Goal: Find specific page/section: Find specific page/section

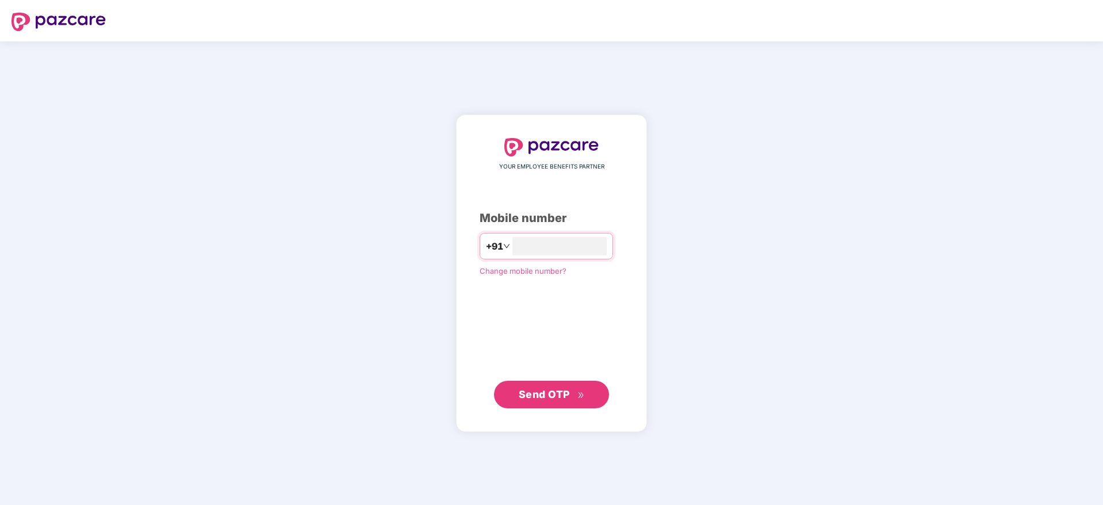
type input "**********"
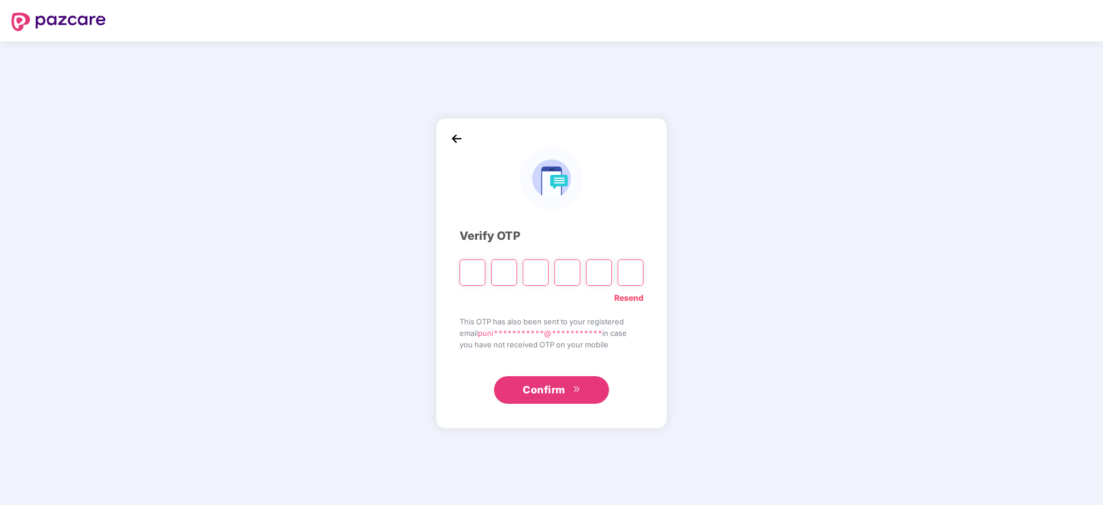
type input "*"
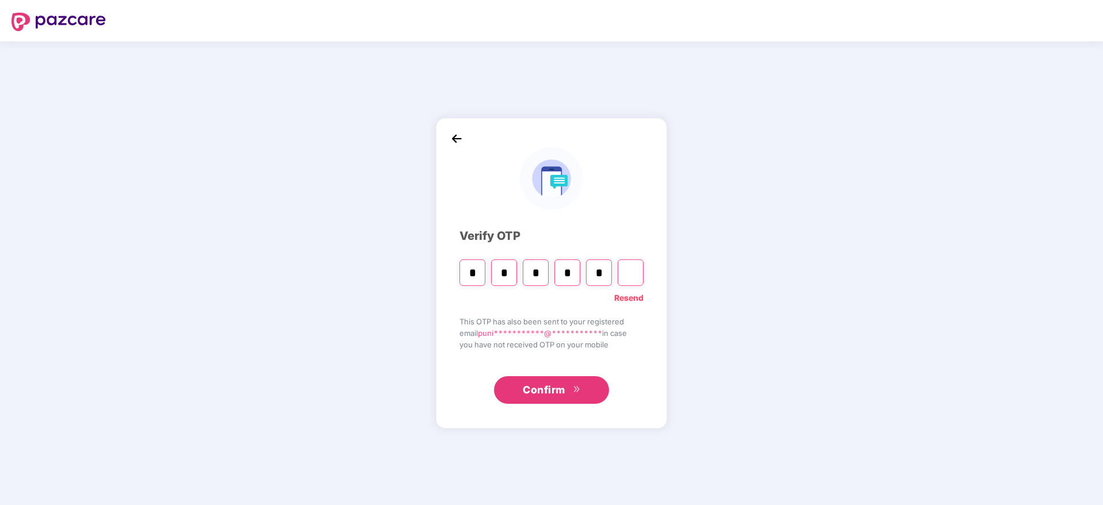
type input "*"
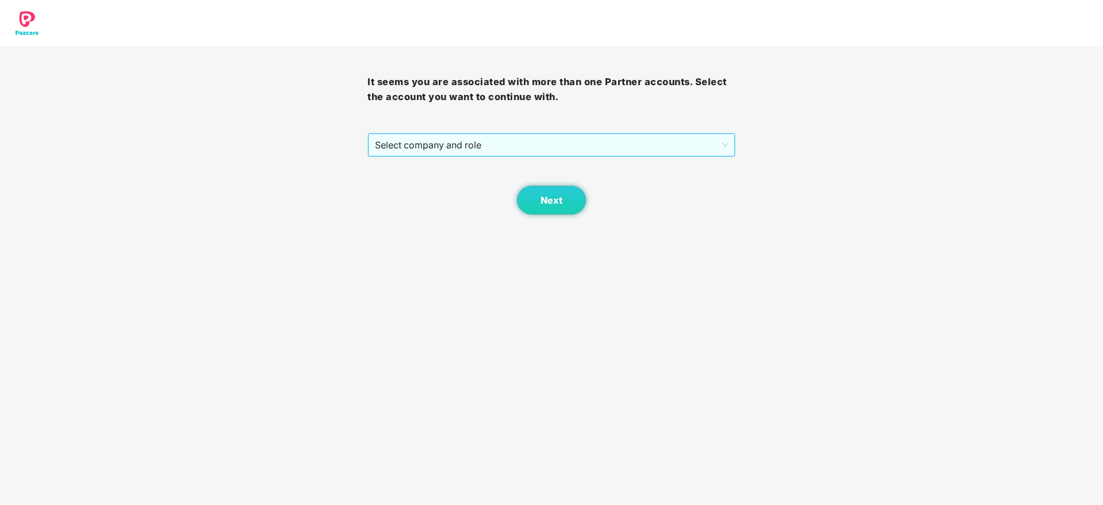
click at [437, 151] on span "Select company and role" at bounding box center [551, 145] width 353 height 22
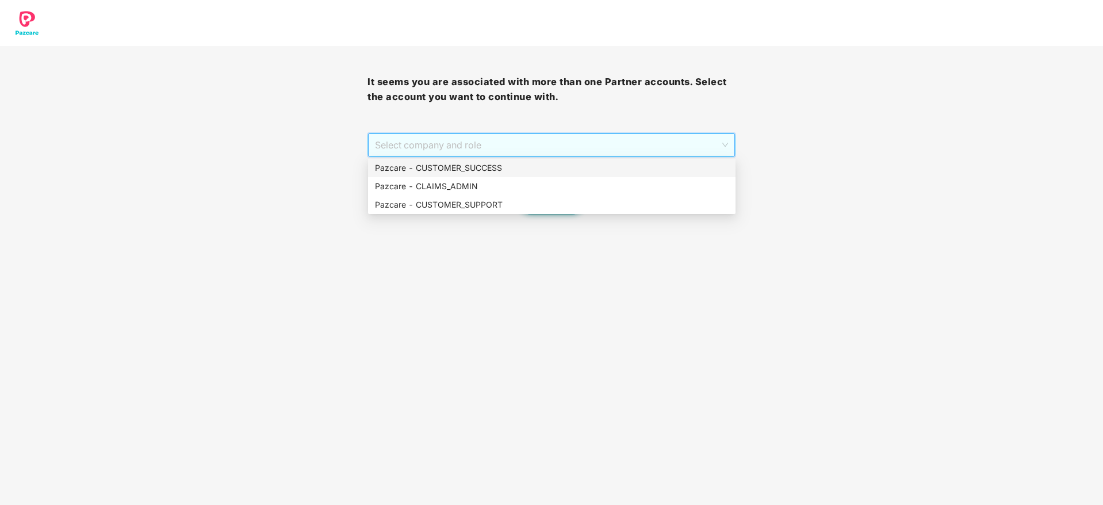
click at [428, 173] on div "Pazcare - CUSTOMER_SUCCESS" at bounding box center [552, 168] width 354 height 13
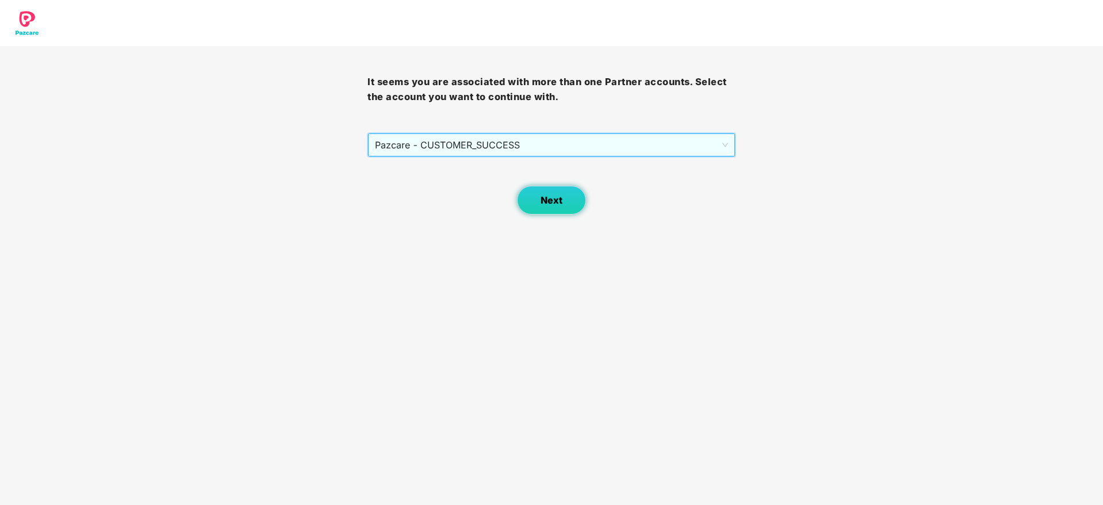
click at [536, 197] on button "Next" at bounding box center [551, 200] width 69 height 29
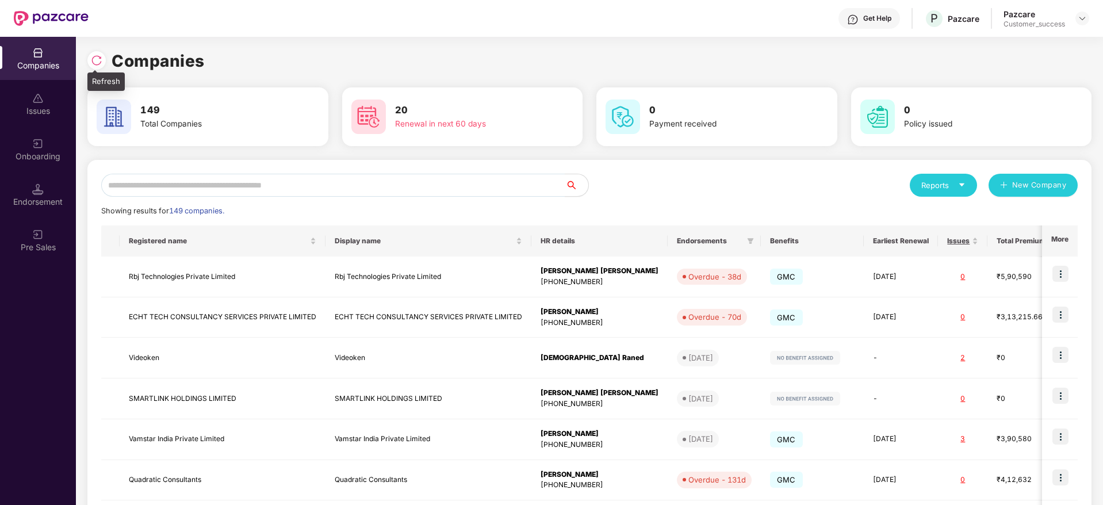
click at [97, 63] on img at bounding box center [97, 61] width 12 height 12
click at [322, 182] on input "text" at bounding box center [333, 185] width 464 height 23
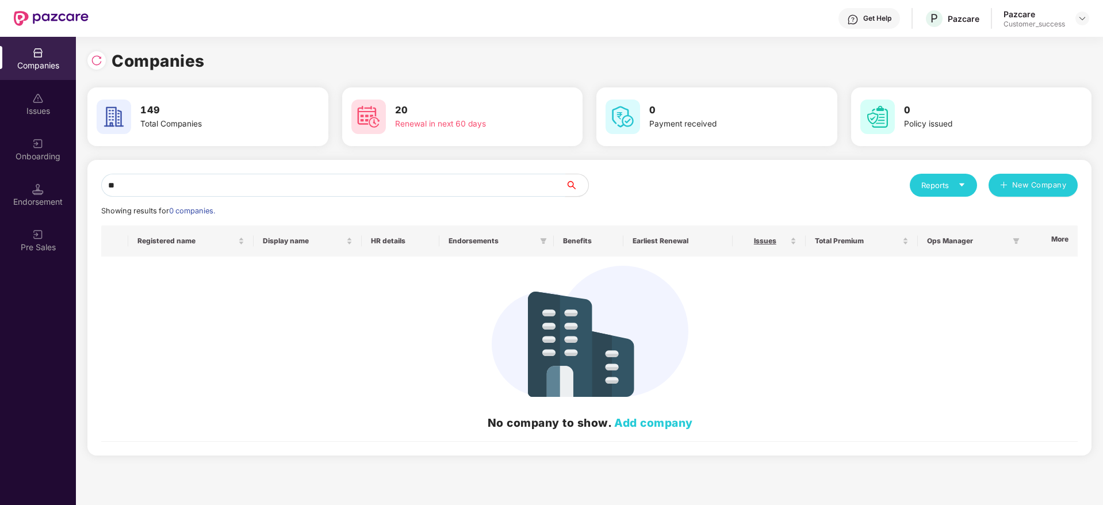
type input "*"
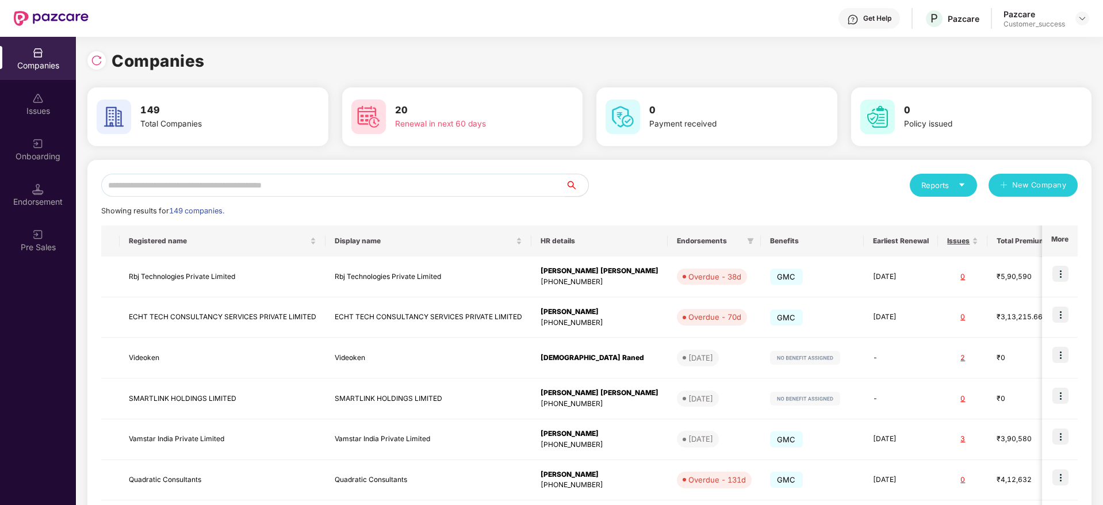
click at [387, 194] on input "text" at bounding box center [333, 185] width 464 height 23
click at [389, 190] on input "text" at bounding box center [333, 185] width 464 height 23
paste input "*******"
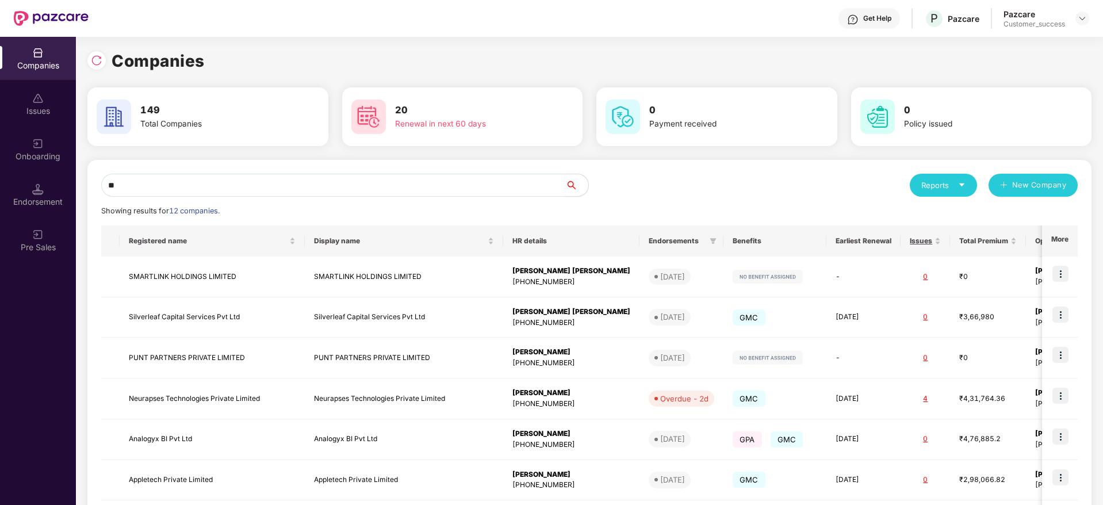
type input "*"
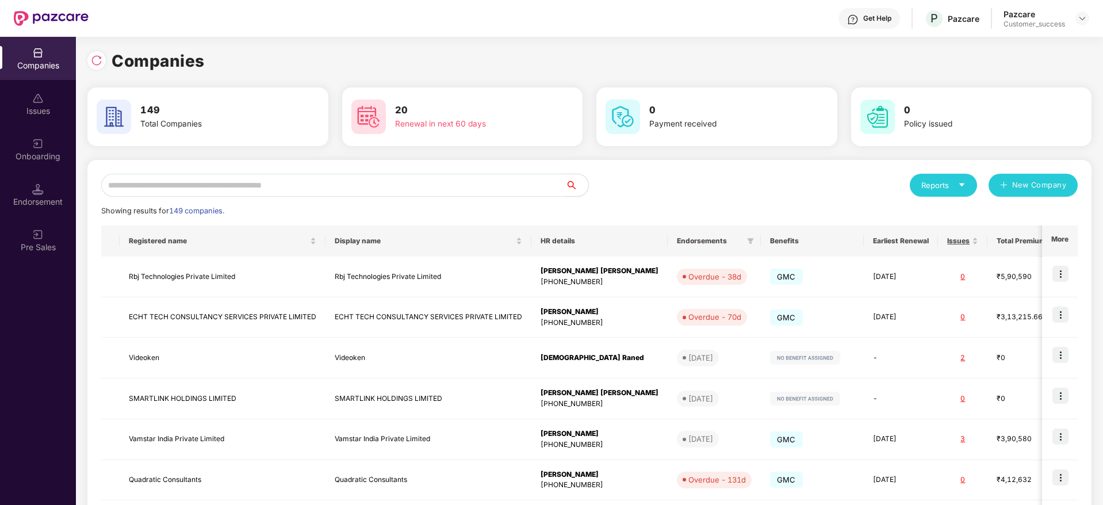
paste input "**********"
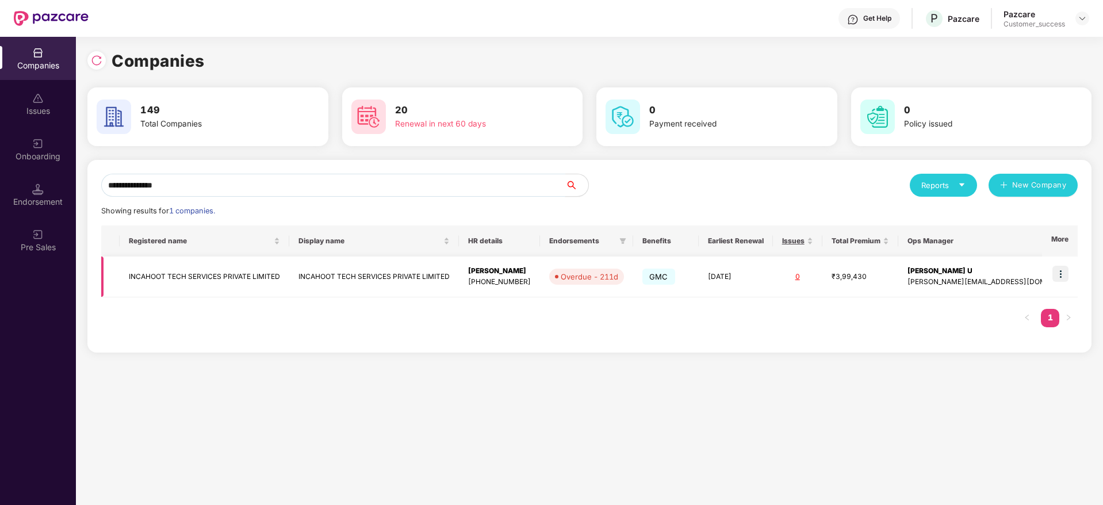
type input "**********"
click at [1062, 271] on img at bounding box center [1061, 274] width 16 height 16
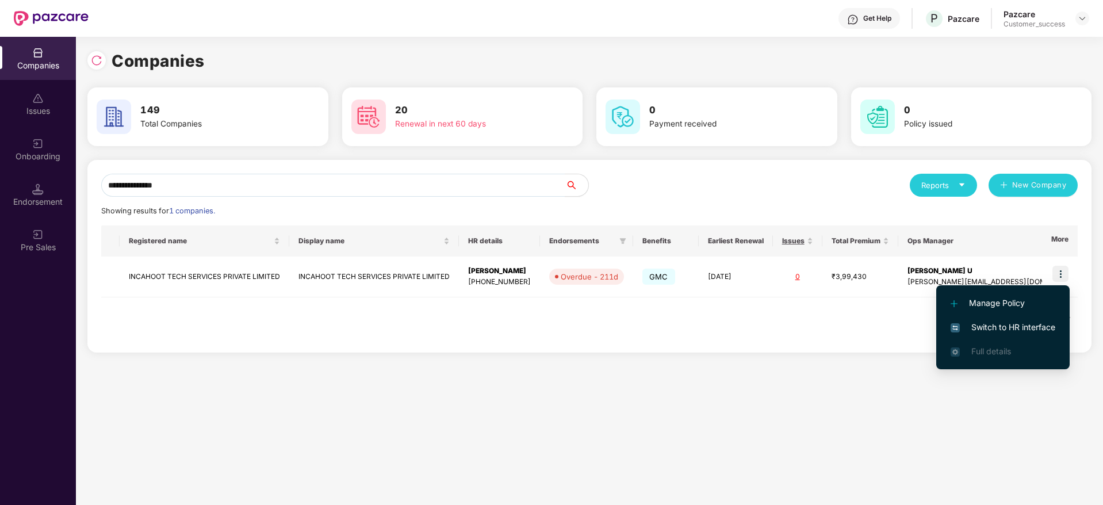
click at [1021, 323] on span "Switch to HR interface" at bounding box center [1003, 327] width 105 height 13
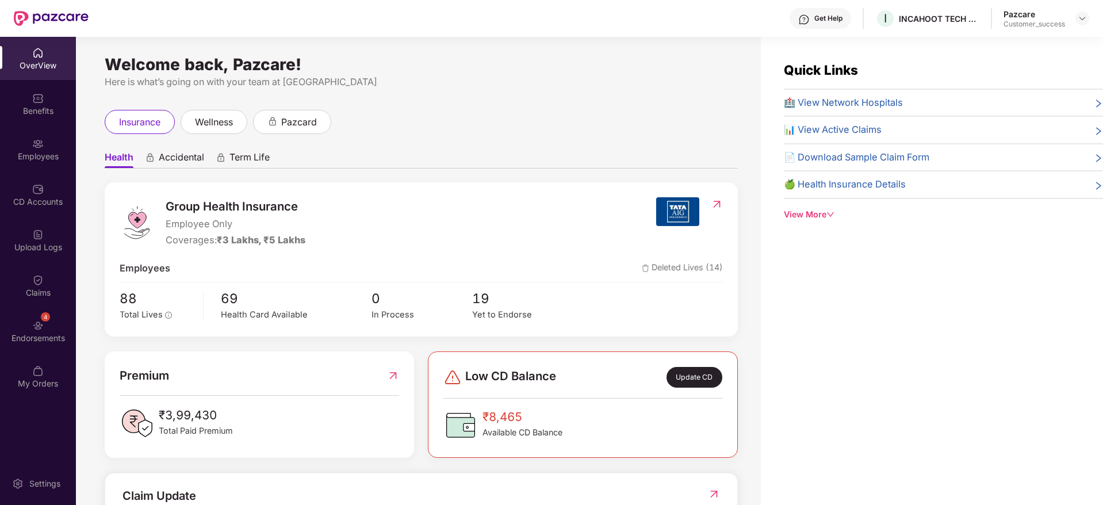
click at [54, 329] on div "4 Endorsements" at bounding box center [38, 330] width 76 height 43
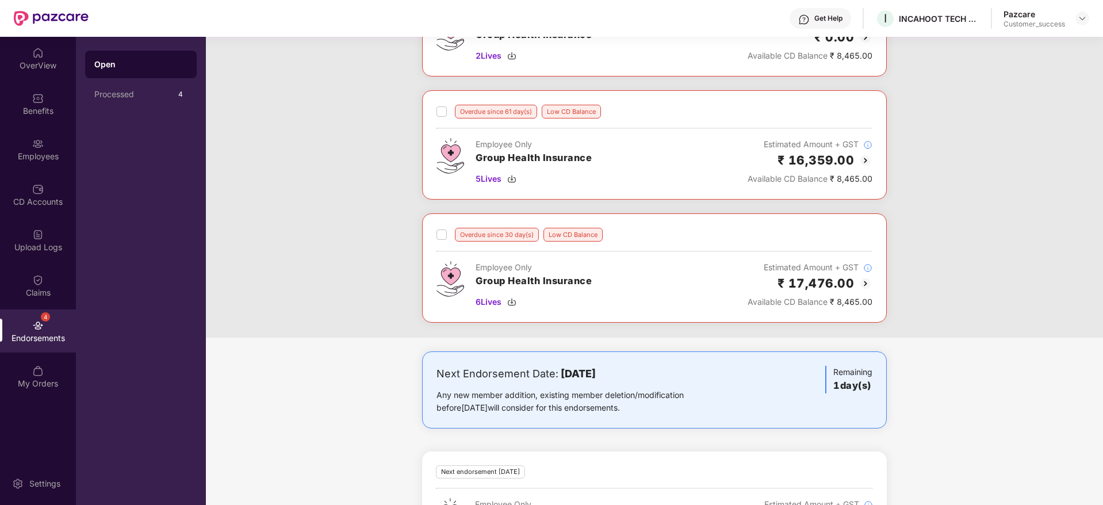
scroll to position [129, 0]
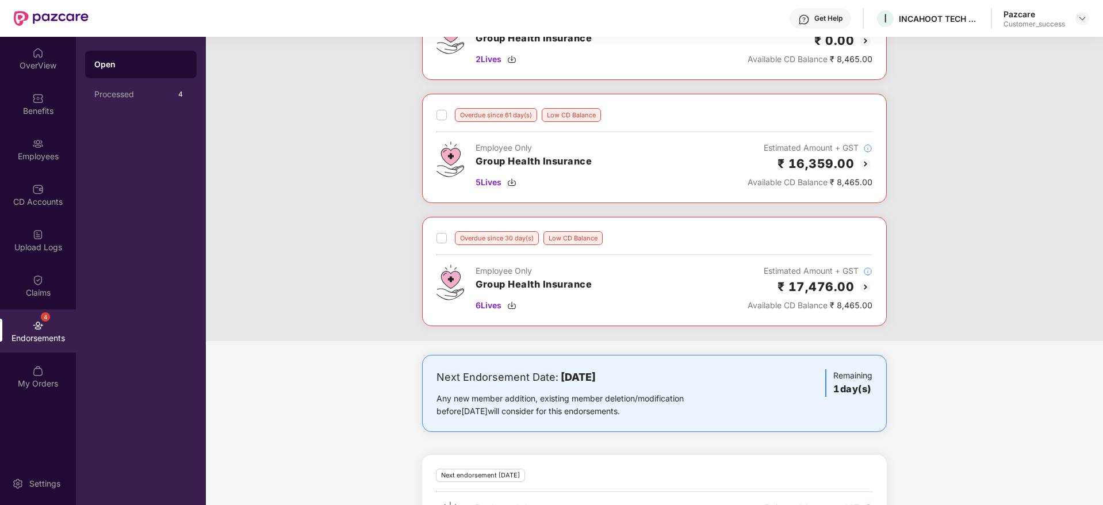
click at [866, 284] on img at bounding box center [866, 287] width 14 height 14
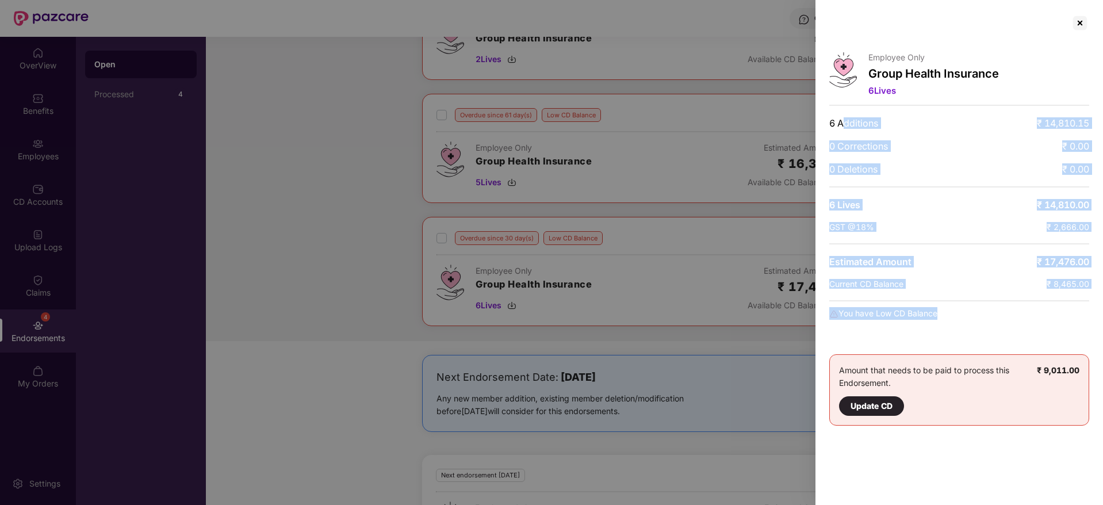
drag, startPoint x: 938, startPoint y: 307, endPoint x: 842, endPoint y: 112, distance: 216.9
click at [842, 112] on div "Employee Only Group Health Insurance 6 Lives 6 Additions ₹ 14,810.15 0 Correcti…" at bounding box center [960, 252] width 288 height 505
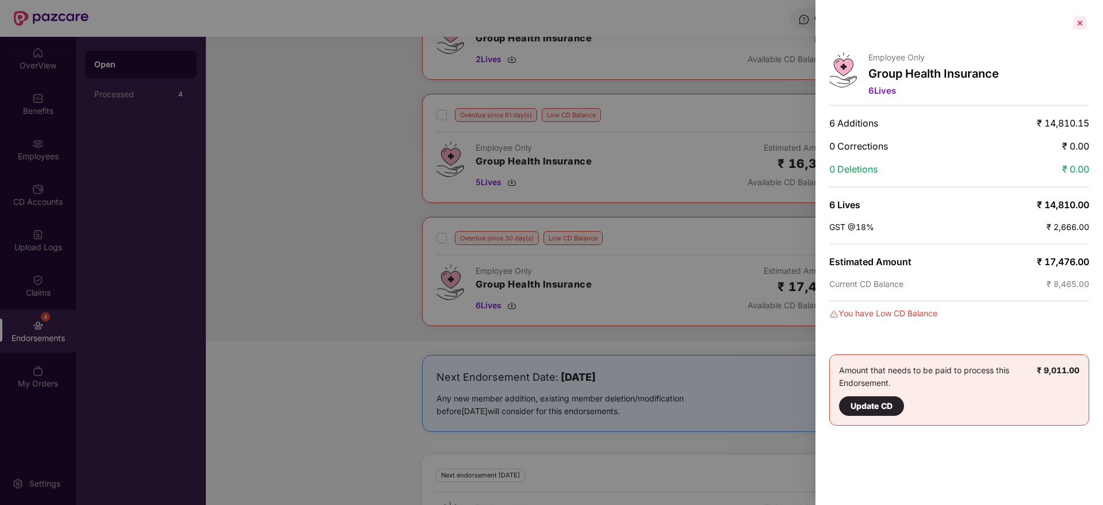
click at [1072, 27] on div at bounding box center [1080, 23] width 18 height 18
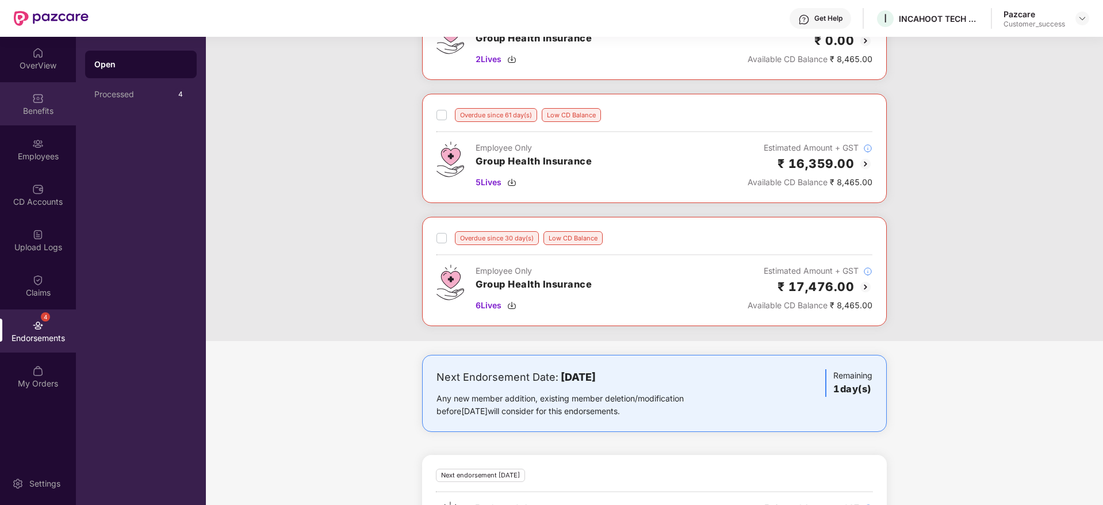
click at [44, 103] on div "Benefits" at bounding box center [38, 103] width 76 height 43
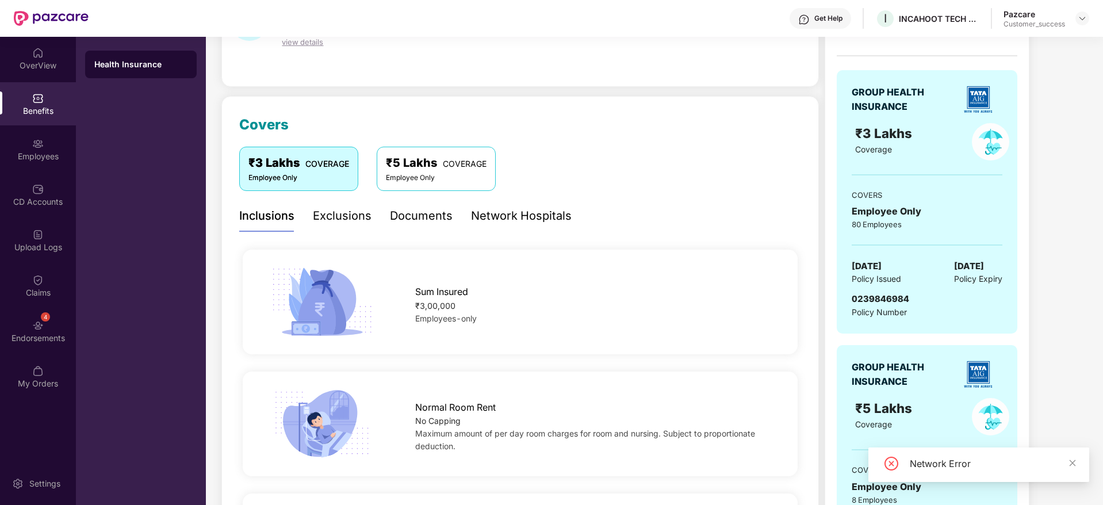
scroll to position [0, 0]
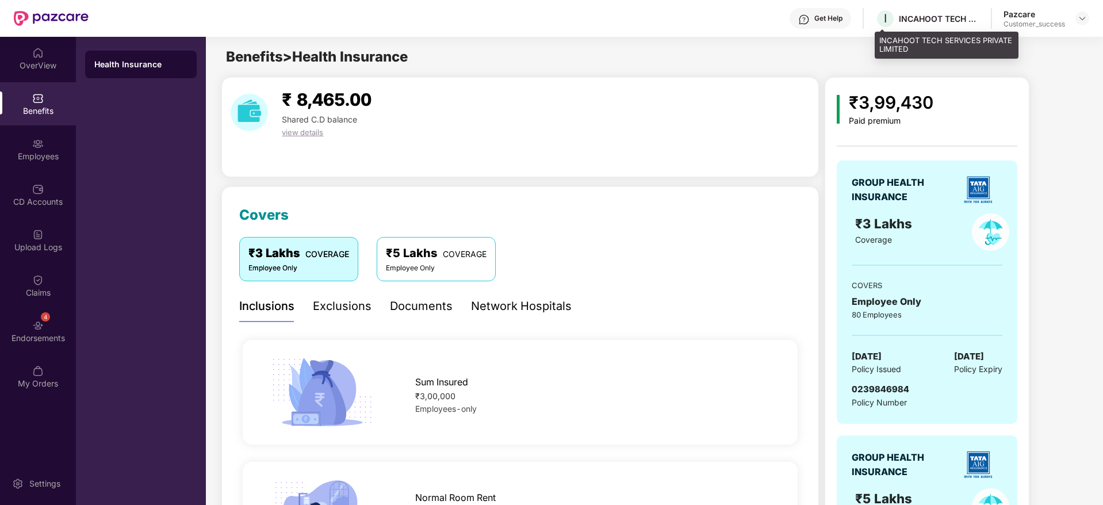
click at [942, 11] on div "I INCAHOOT TECH SERVICES PRIVATE LIMITED" at bounding box center [927, 19] width 104 height 20
click at [938, 35] on div "Get Help I INCAHOOT TECH SERVICES PRIVATE LIMITED Pazcare Customer_success" at bounding box center [589, 18] width 1001 height 37
click at [932, 46] on div "INCAHOOT TECH SERVICES PRIVATE LIMITED" at bounding box center [947, 45] width 144 height 27
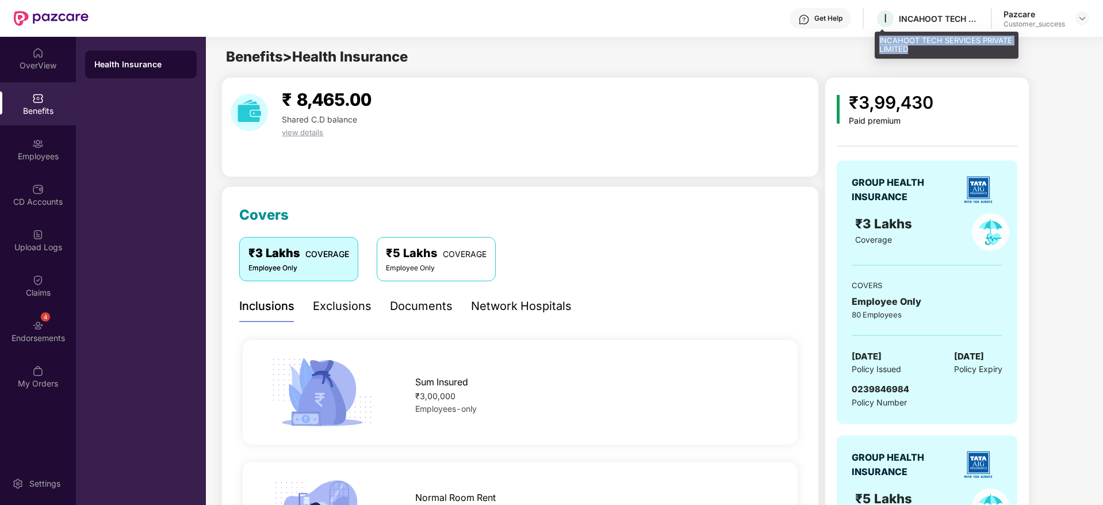
click at [932, 46] on div "INCAHOOT TECH SERVICES PRIVATE LIMITED" at bounding box center [947, 45] width 144 height 27
copy div "INCAHOOT TECH SERVICES PRIVATE LIMITED"
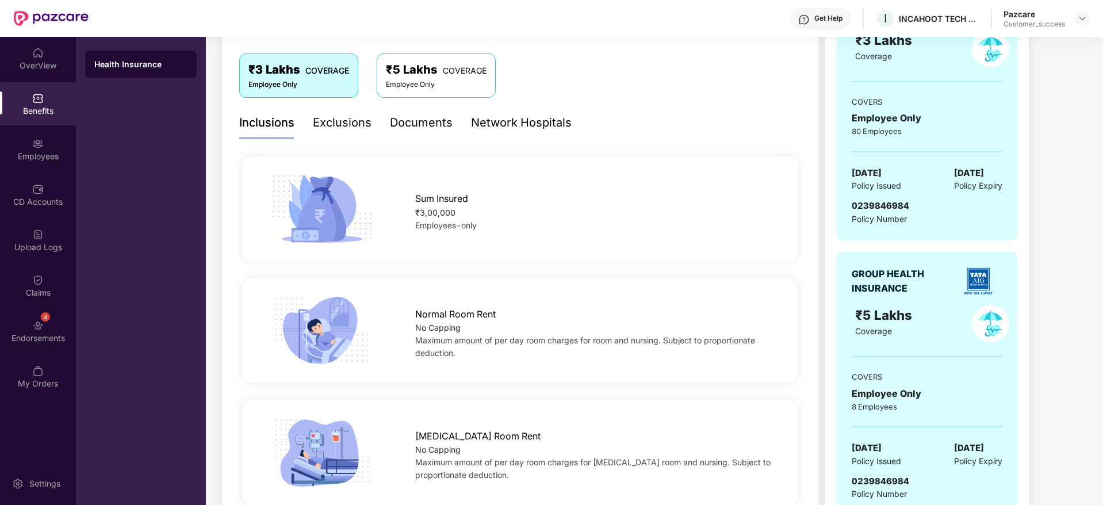
scroll to position [259, 0]
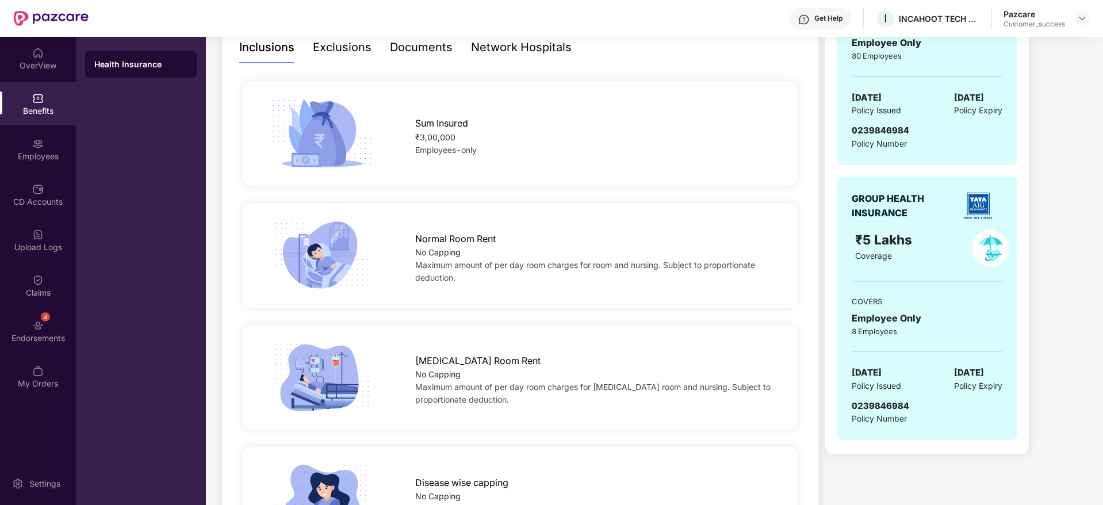
click at [892, 407] on span "0239846984" at bounding box center [881, 405] width 58 height 11
drag, startPoint x: 925, startPoint y: 424, endPoint x: 854, endPoint y: 404, distance: 74.3
click at [854, 404] on div "0239846984 Policy Number" at bounding box center [927, 412] width 151 height 26
copy div "0239846984 Policy Number"
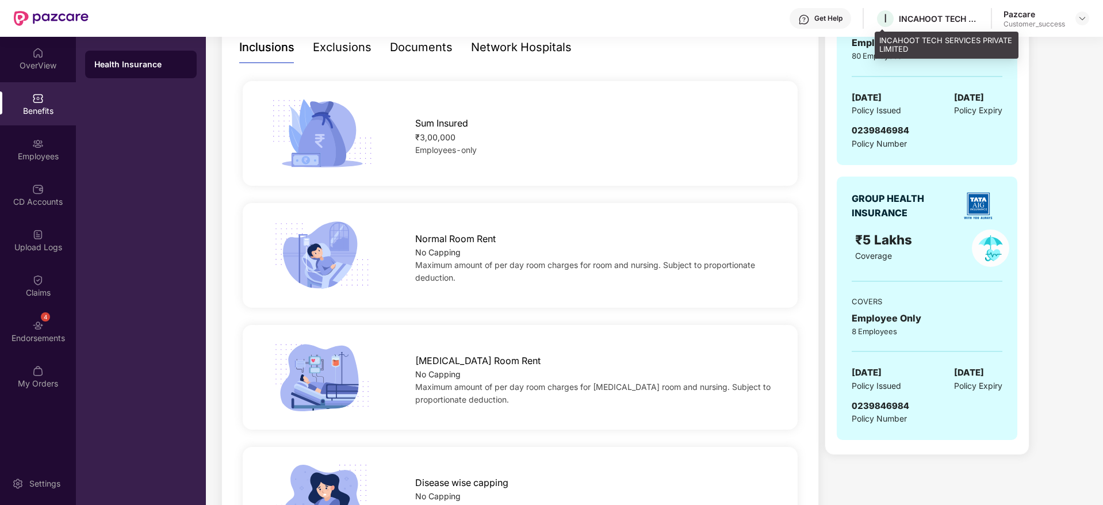
click at [942, 21] on div "INCAHOOT TECH SERVICES PRIVATE LIMITED" at bounding box center [939, 18] width 81 height 11
click at [919, 19] on div "INCAHOOT TECH SERVICES PRIVATE LIMITED" at bounding box center [939, 18] width 81 height 11
copy div "INCAHOOT"
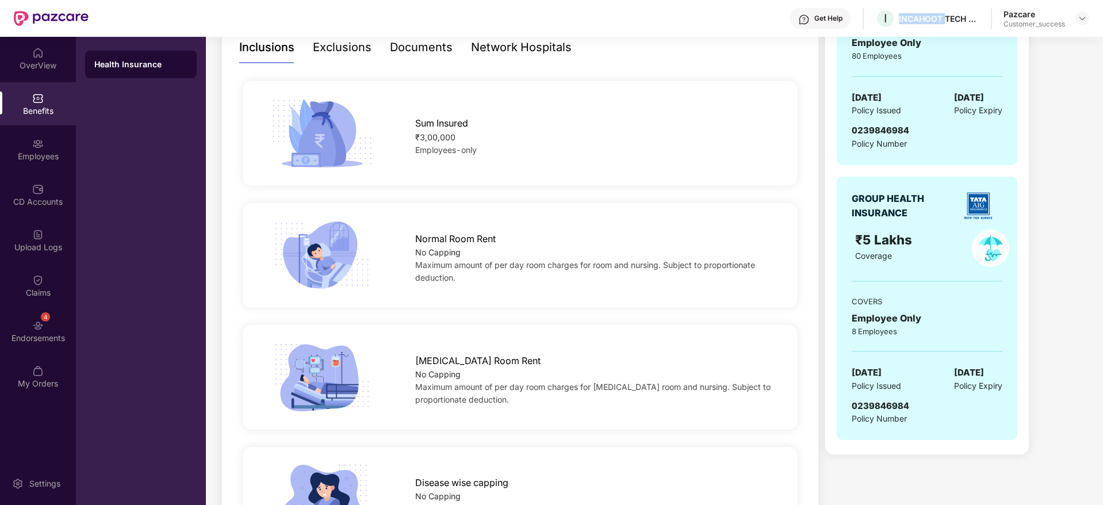
click at [1083, 22] on img at bounding box center [1082, 18] width 9 height 9
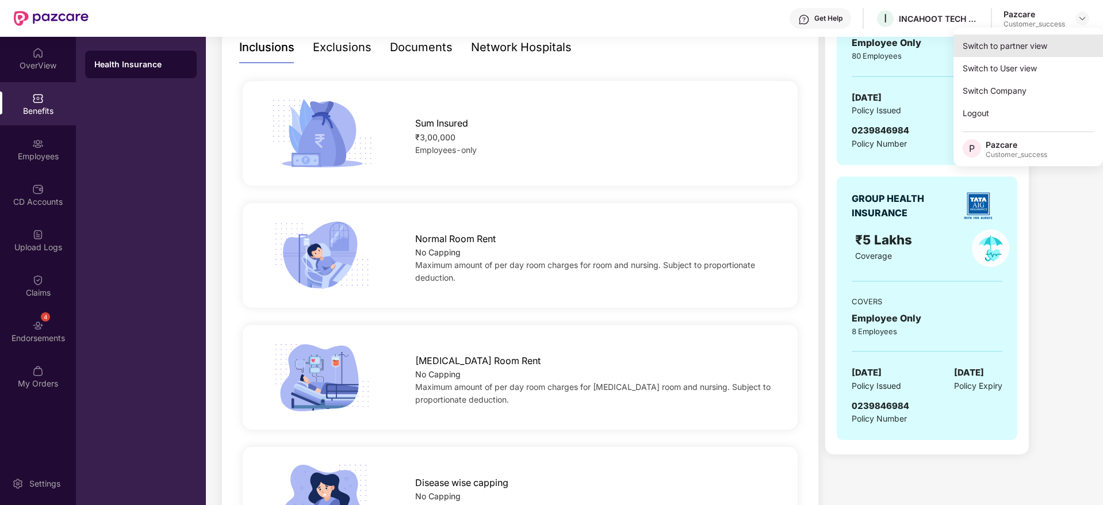
click at [1070, 42] on div "Switch to partner view" at bounding box center [1029, 46] width 150 height 22
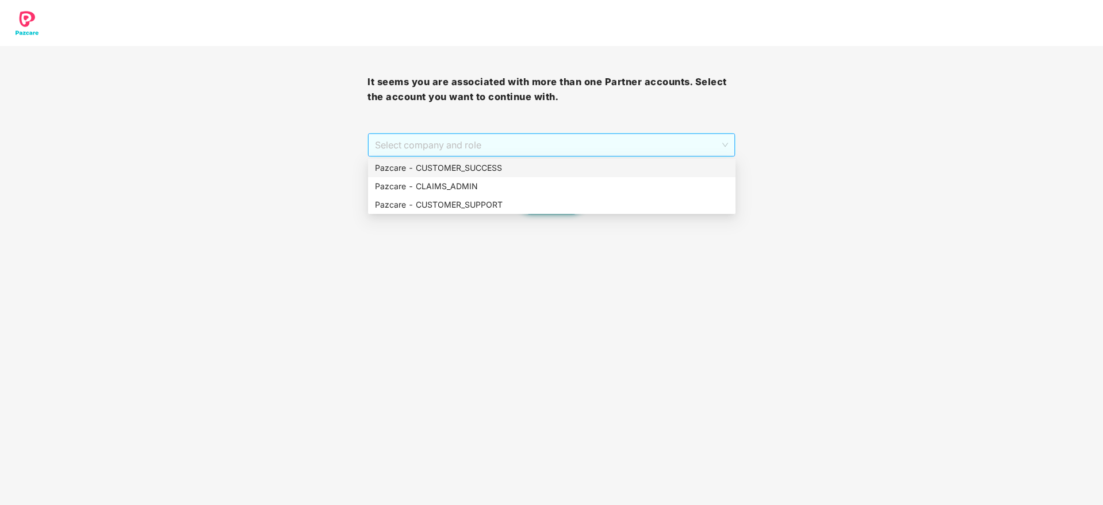
click at [661, 143] on span "Select company and role" at bounding box center [551, 145] width 353 height 22
click at [659, 162] on div "Pazcare - CUSTOMER_SUCCESS" at bounding box center [552, 168] width 354 height 13
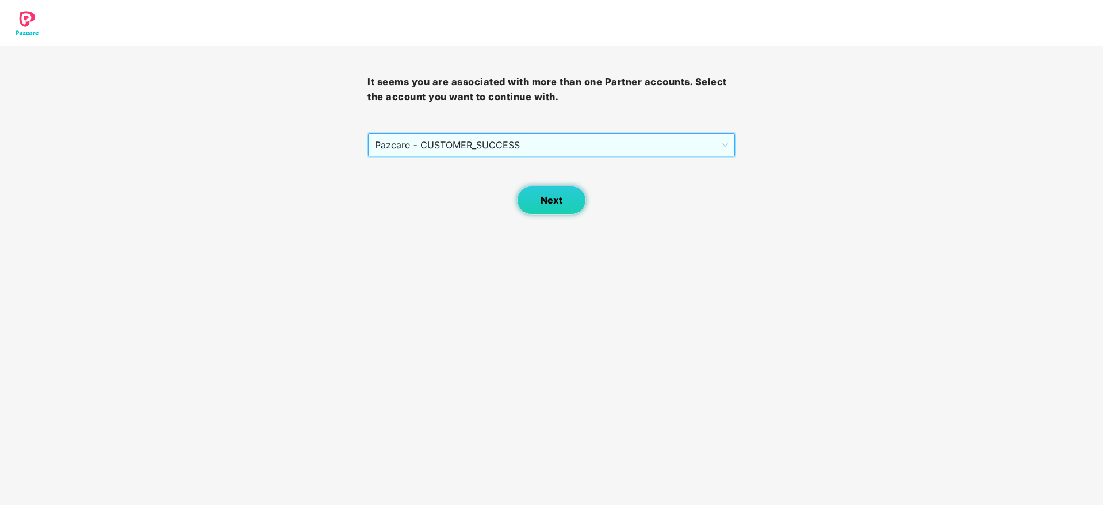
click at [580, 192] on button "Next" at bounding box center [551, 200] width 69 height 29
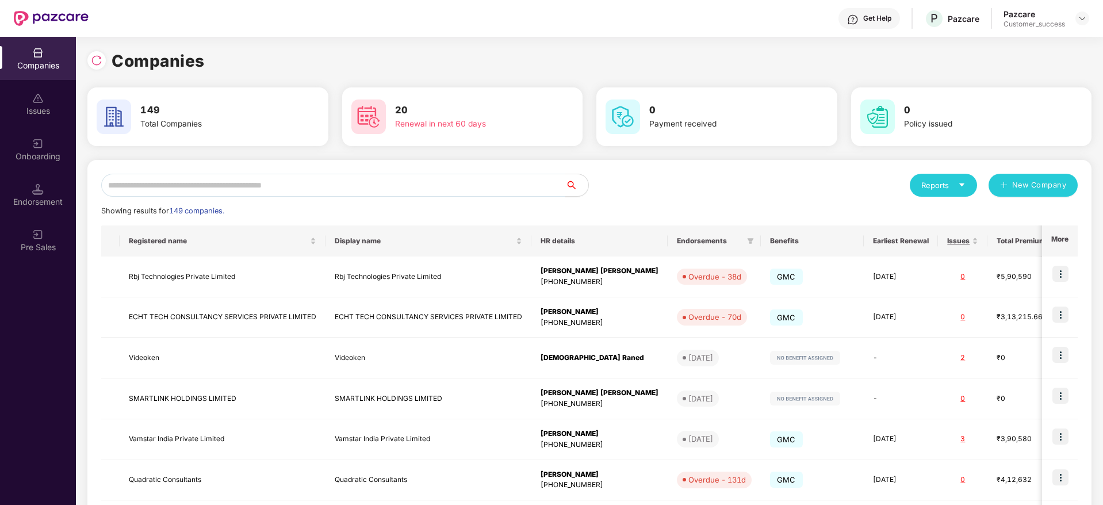
click at [431, 188] on input "text" at bounding box center [333, 185] width 464 height 23
paste input "********"
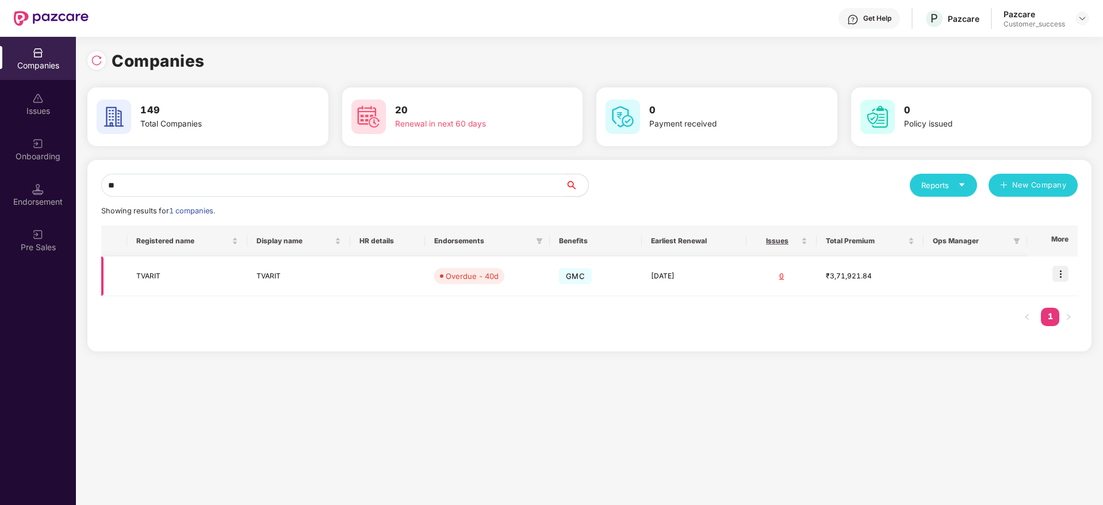
type input "**"
copy tr "TVARIT"
click at [401, 177] on input "**" at bounding box center [333, 185] width 464 height 23
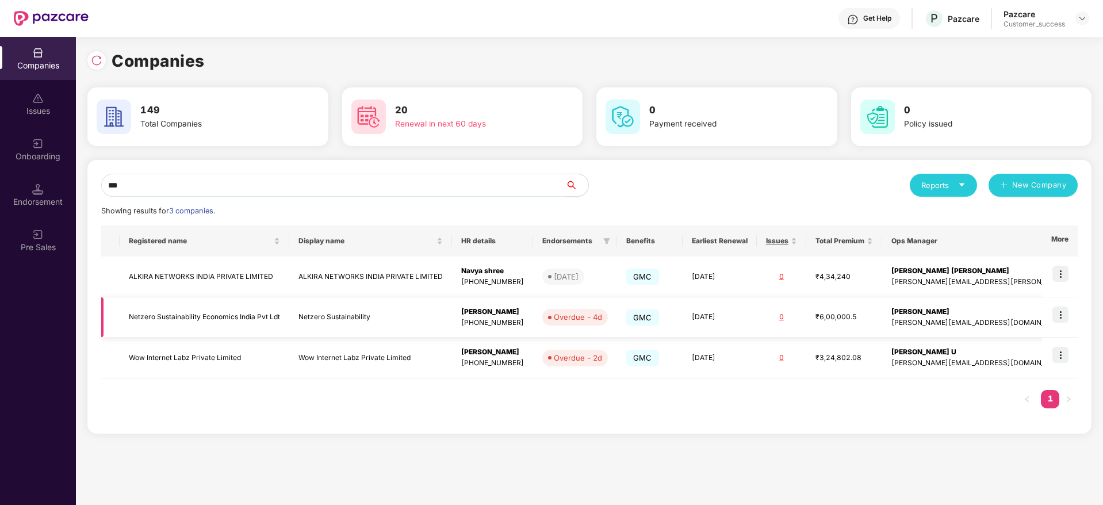
type input "***"
click at [1069, 313] on img at bounding box center [1061, 315] width 16 height 16
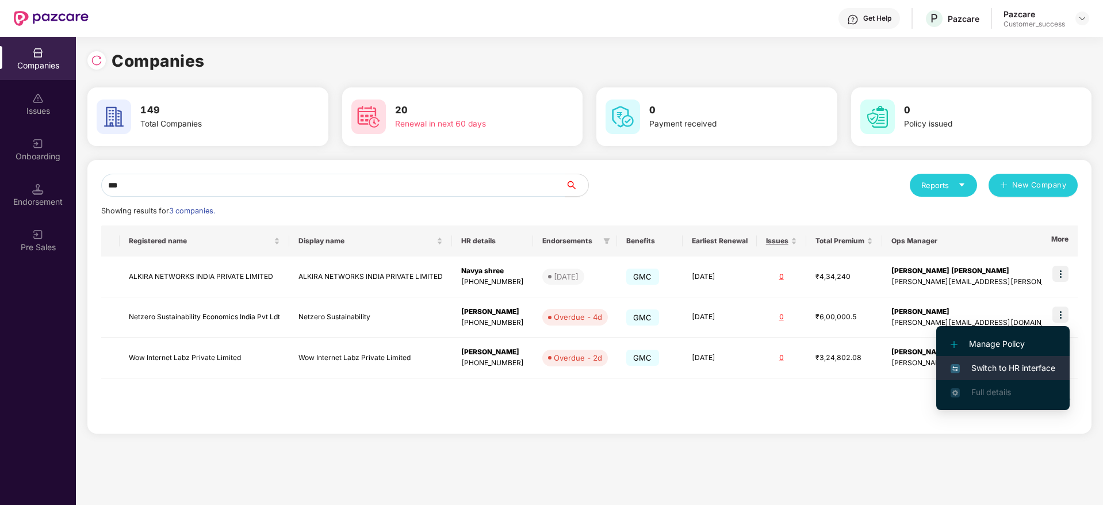
click at [1046, 359] on li "Switch to HR interface" at bounding box center [1002, 368] width 133 height 24
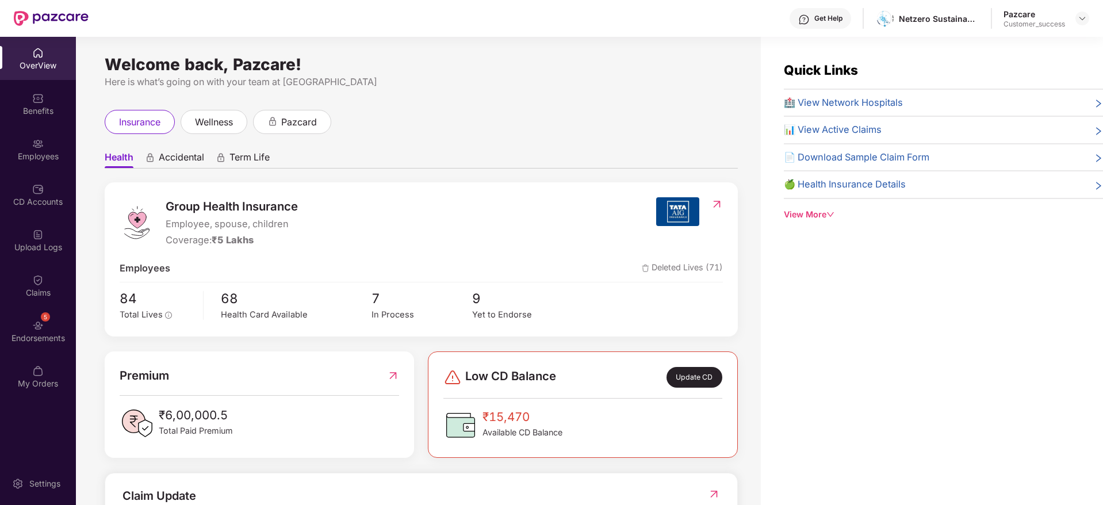
click at [33, 148] on img at bounding box center [38, 144] width 12 height 12
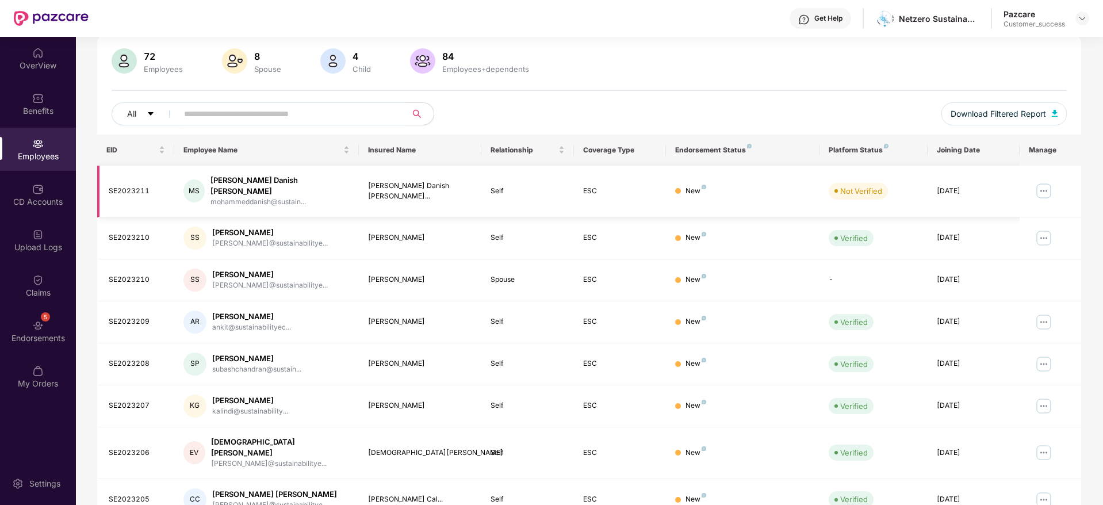
scroll to position [0, 0]
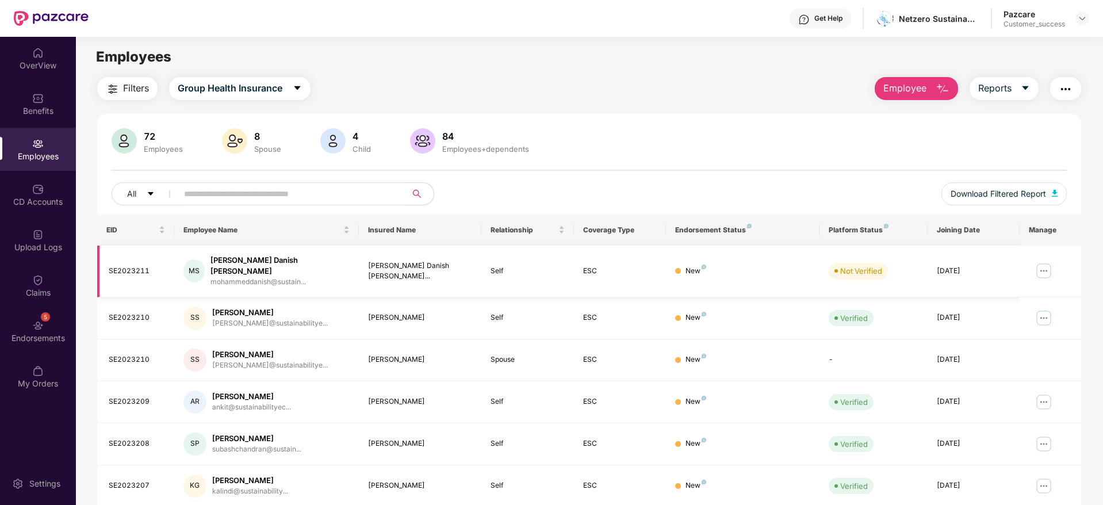
click at [1041, 262] on img at bounding box center [1044, 271] width 18 height 18
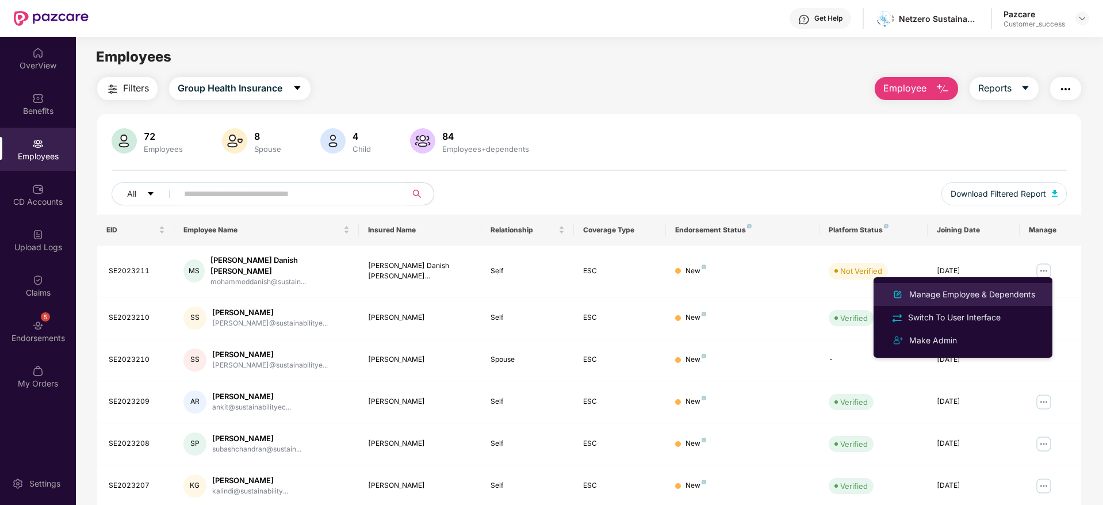
click at [978, 292] on div "Manage Employee & Dependents" at bounding box center [972, 294] width 131 height 13
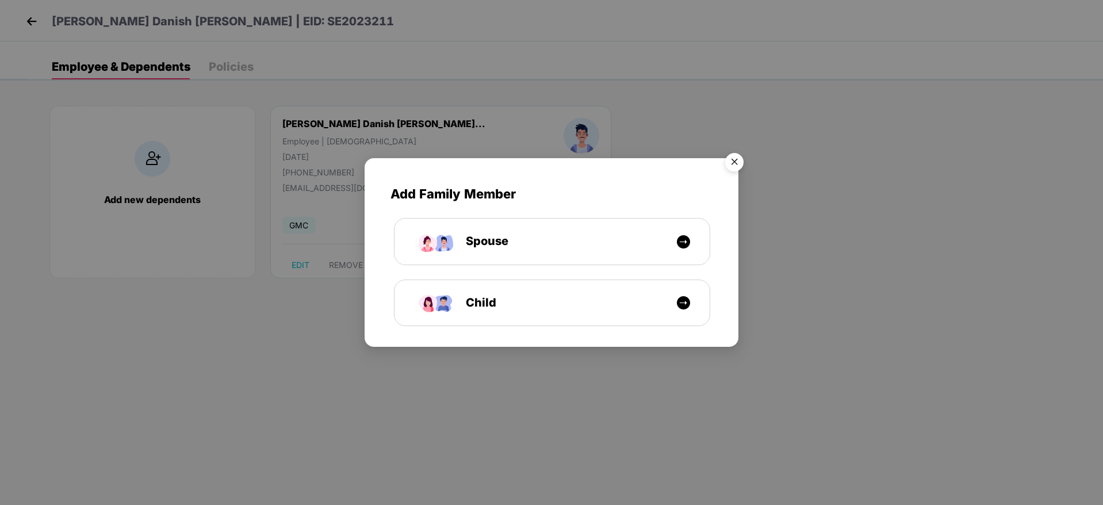
click at [733, 163] on img "Close" at bounding box center [734, 164] width 32 height 32
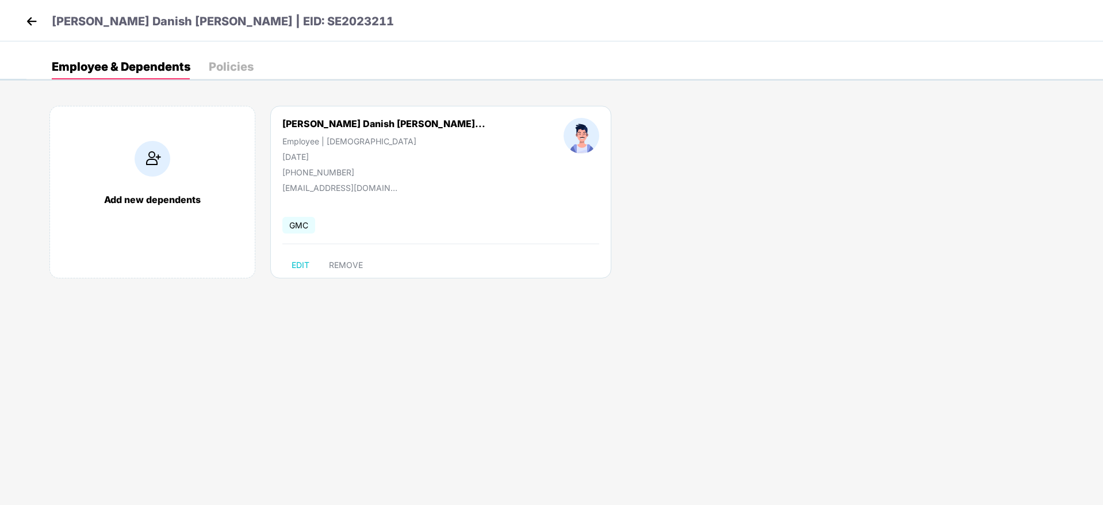
click at [324, 177] on div "[PHONE_NUMBER]" at bounding box center [383, 172] width 203 height 10
copy div "[PHONE_NUMBER]"
click at [637, 287] on div "Add new dependents [PERSON_NAME] Danish [PERSON_NAME]... Employee | [DEMOGRAPHI…" at bounding box center [564, 198] width 1077 height 219
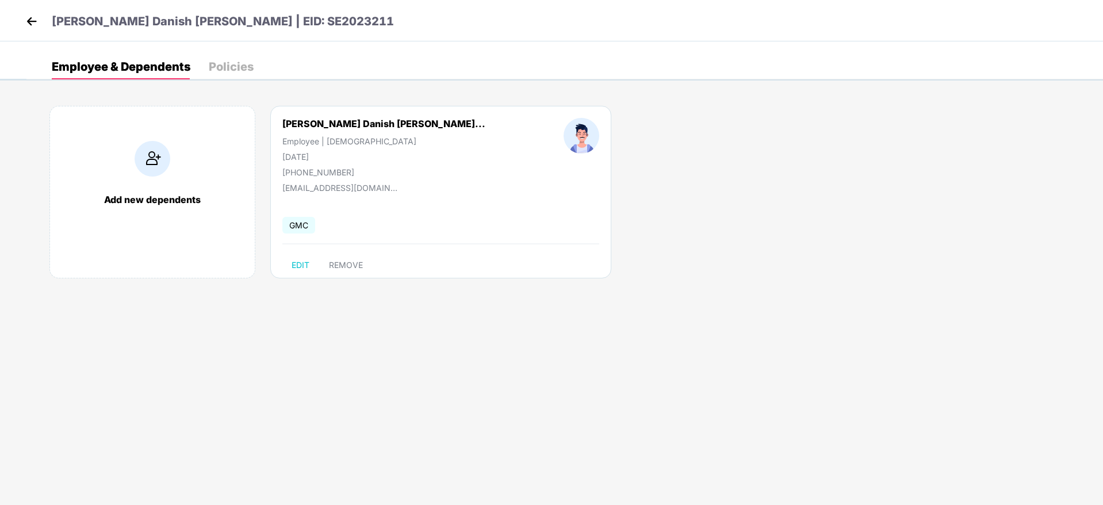
click at [30, 22] on img at bounding box center [31, 21] width 17 height 17
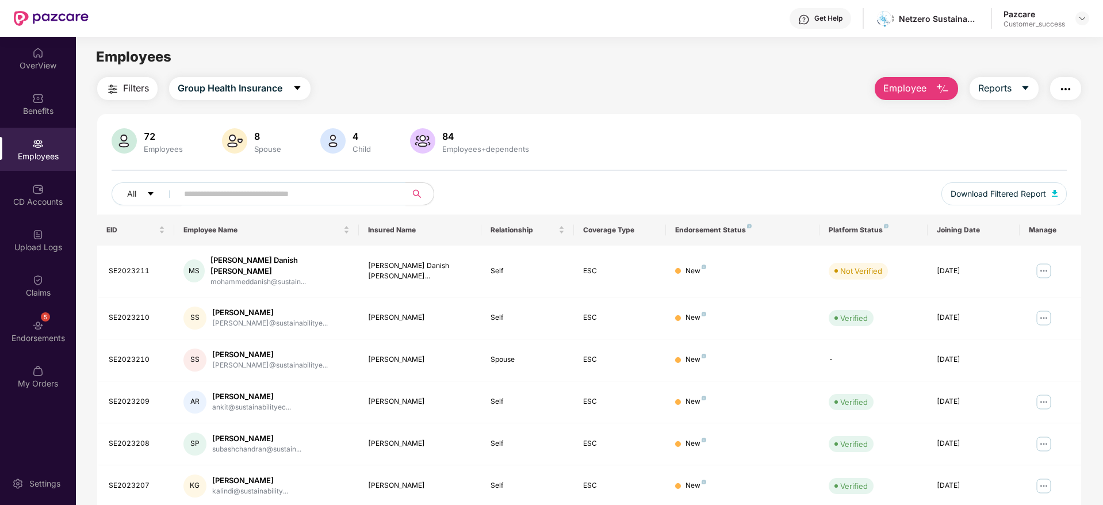
click at [1099, 17] on header "Get Help Netzero Sustainability Pazcare Customer_success" at bounding box center [551, 18] width 1103 height 37
click at [1078, 20] on img at bounding box center [1082, 18] width 9 height 9
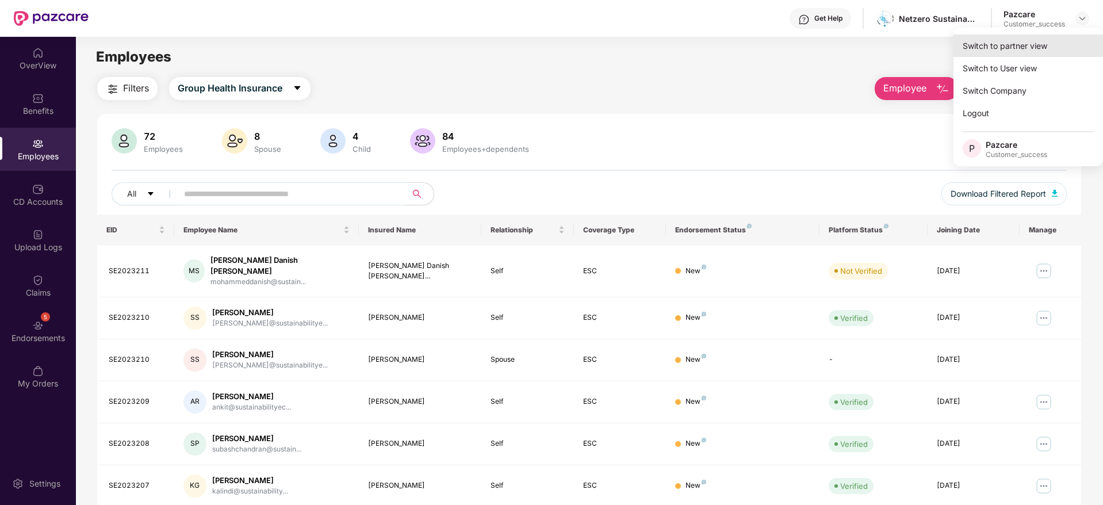
click at [1067, 41] on div "Switch to partner view" at bounding box center [1029, 46] width 150 height 22
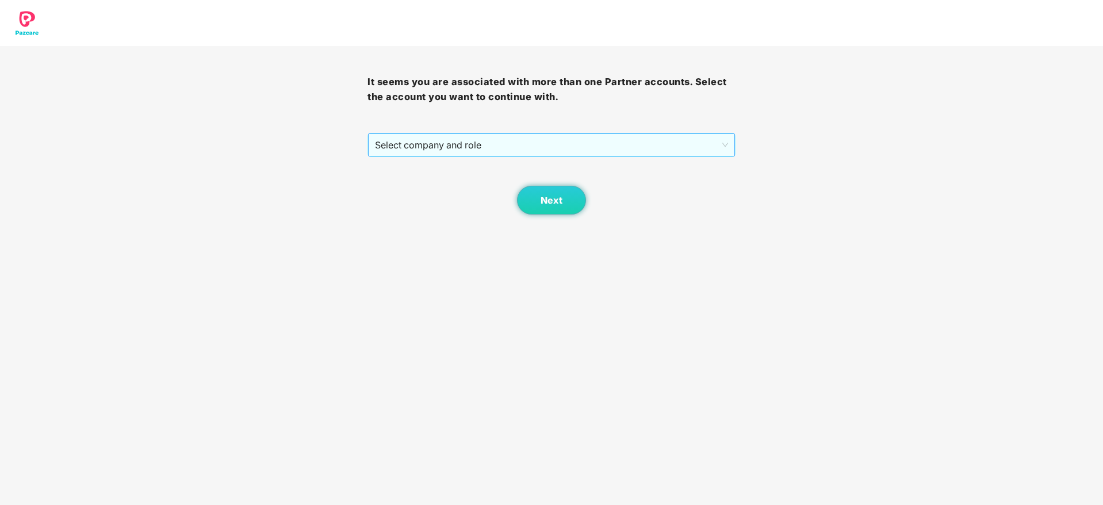
click at [594, 142] on span "Select company and role" at bounding box center [551, 145] width 353 height 22
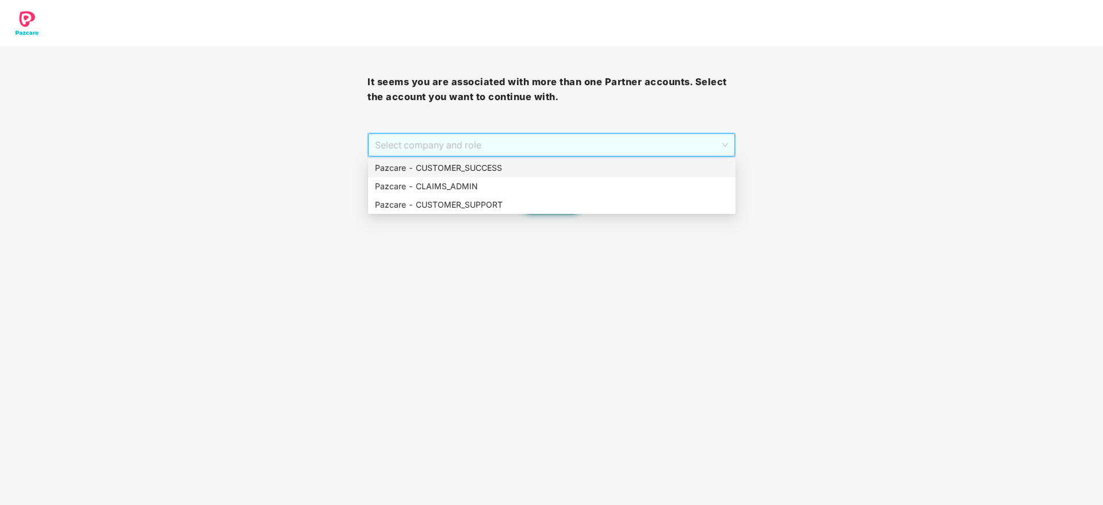
click at [590, 159] on div "Pazcare - CUSTOMER_SUCCESS" at bounding box center [552, 168] width 368 height 18
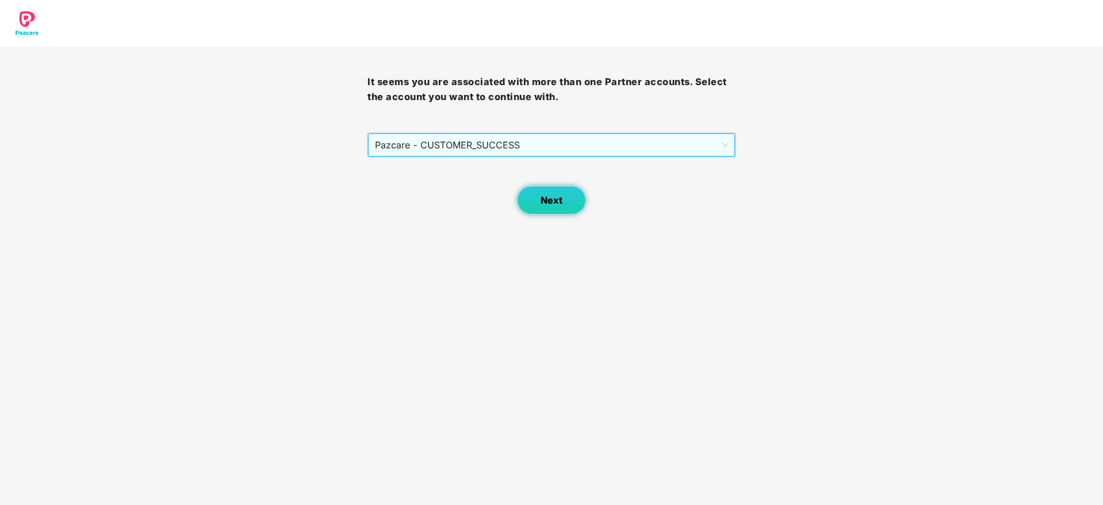
click at [548, 196] on span "Next" at bounding box center [552, 200] width 22 height 11
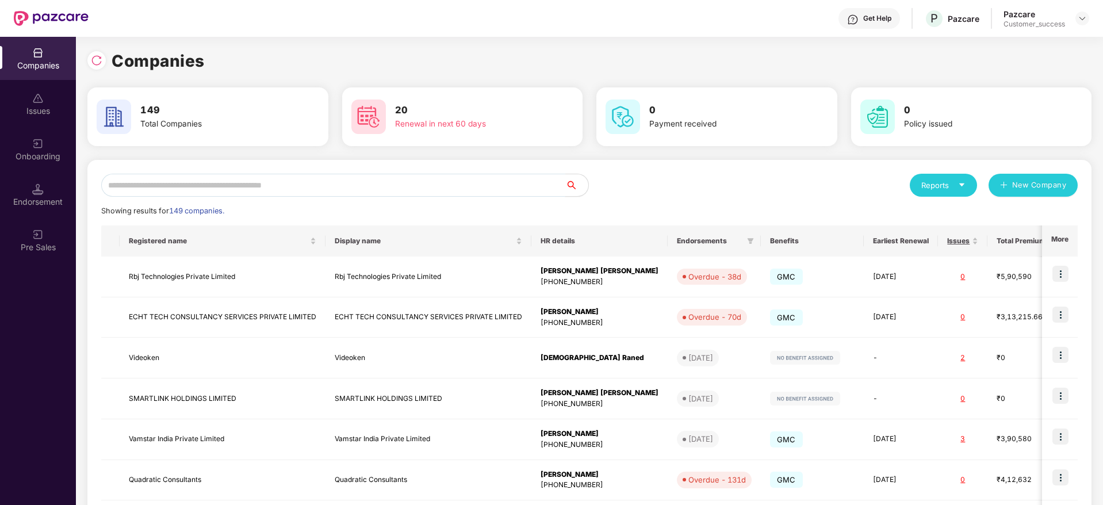
click at [461, 188] on input "text" at bounding box center [333, 185] width 464 height 23
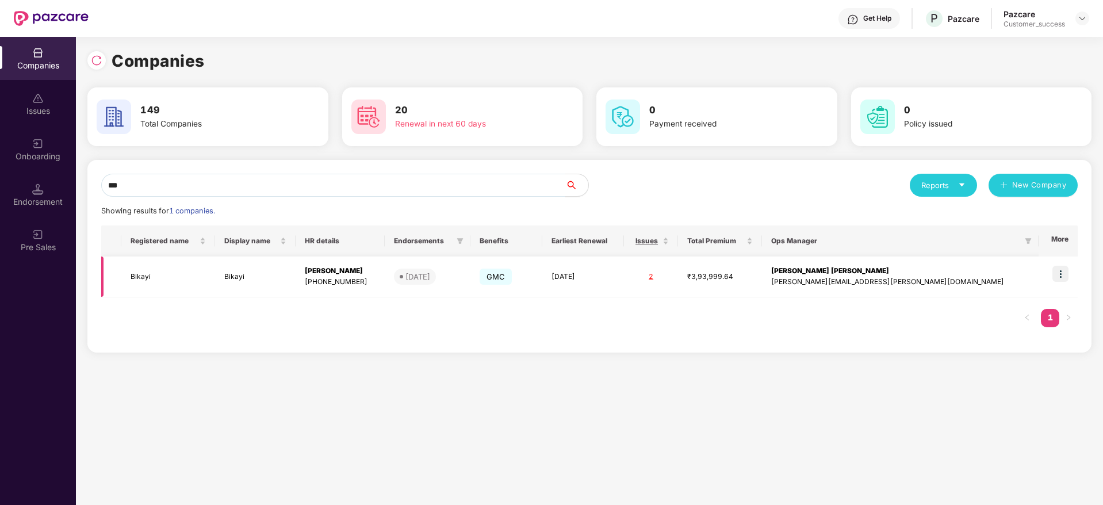
type input "***"
copy tr "Bikayi"
click at [266, 278] on td "Bikayi" at bounding box center [255, 277] width 81 height 41
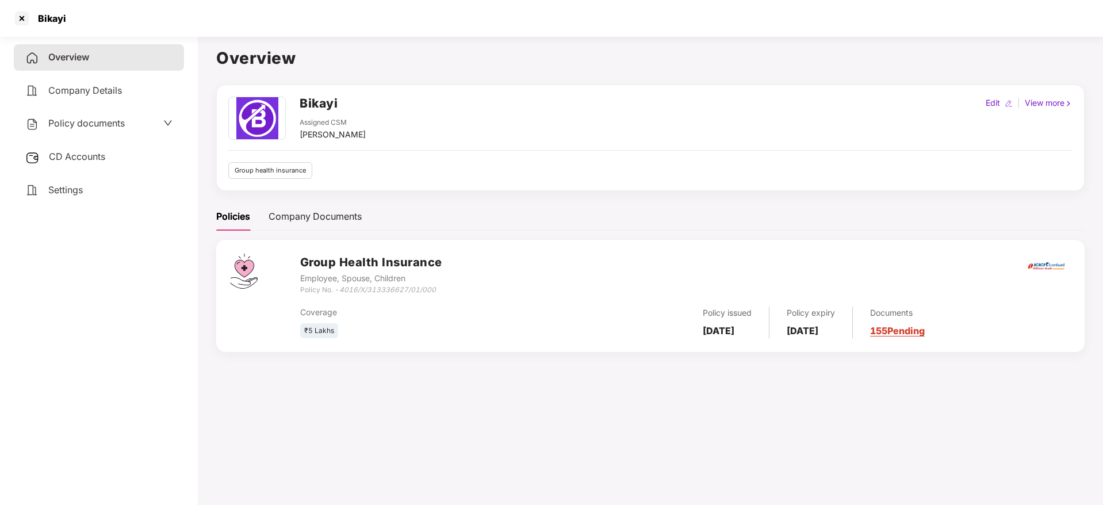
click at [94, 126] on span "Policy documents" at bounding box center [86, 123] width 77 height 12
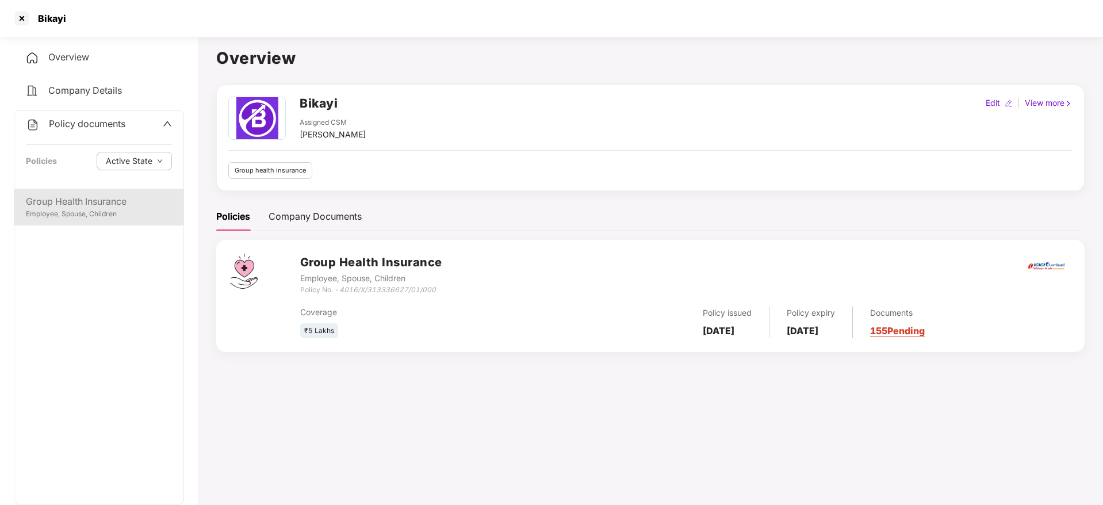
click at [93, 212] on div "Employee, Spouse, Children" at bounding box center [99, 214] width 146 height 11
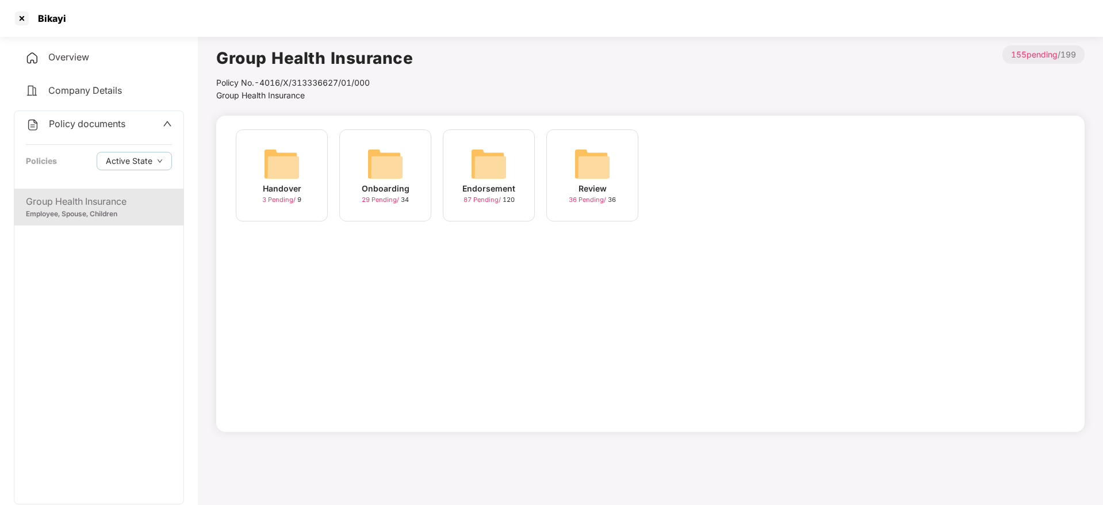
click at [357, 170] on div "Onboarding 29 Pending / 34" at bounding box center [385, 175] width 92 height 92
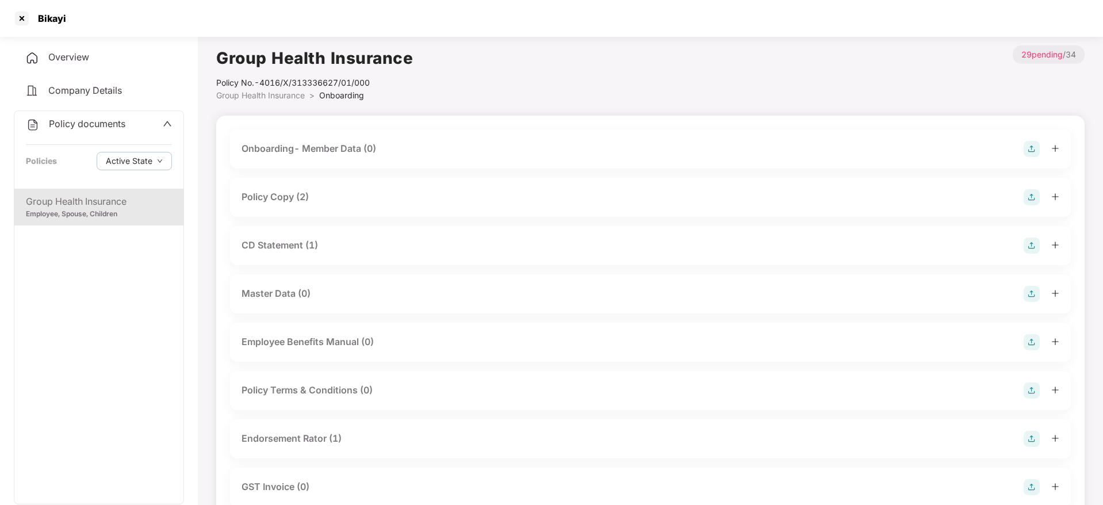
click at [339, 193] on div "Policy Copy (2)" at bounding box center [651, 197] width 818 height 16
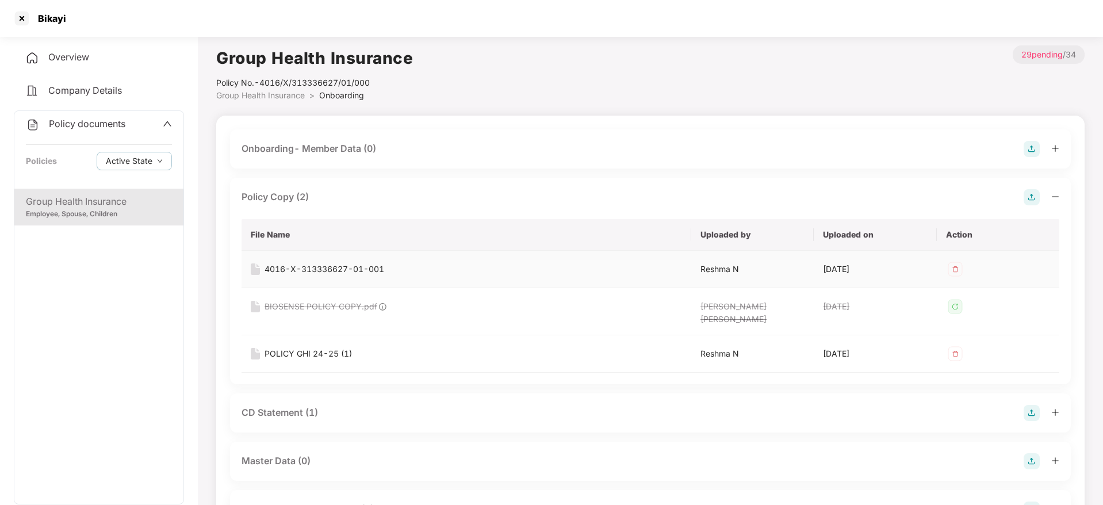
click at [287, 263] on div "4016-X-313336627-01-001" at bounding box center [325, 269] width 120 height 13
click at [284, 350] on div "POLICY GHI 24-25 (1)" at bounding box center [308, 353] width 87 height 13
click at [312, 347] on div "POLICY GHI 24-25 (1)" at bounding box center [308, 353] width 87 height 13
click at [23, 15] on div at bounding box center [22, 18] width 18 height 18
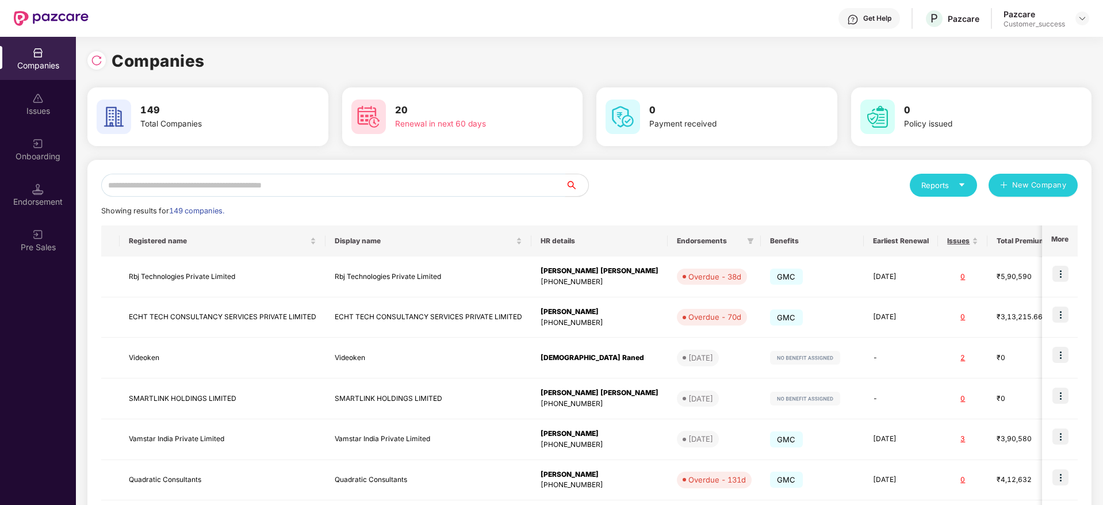
click at [320, 181] on input "text" at bounding box center [333, 185] width 464 height 23
paste input "*******"
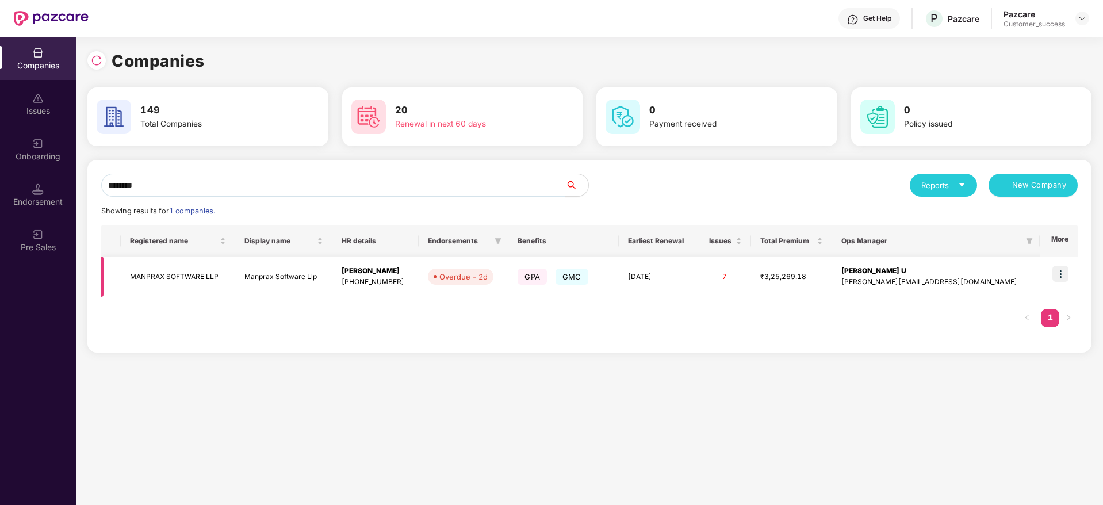
type input "*******"
click at [1059, 271] on img at bounding box center [1061, 274] width 16 height 16
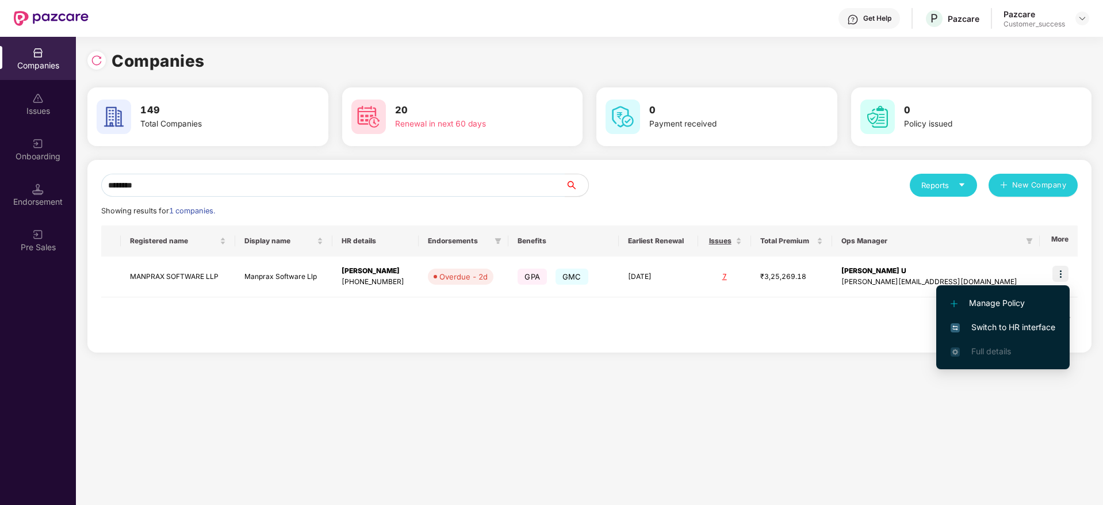
click at [1027, 322] on span "Switch to HR interface" at bounding box center [1003, 327] width 105 height 13
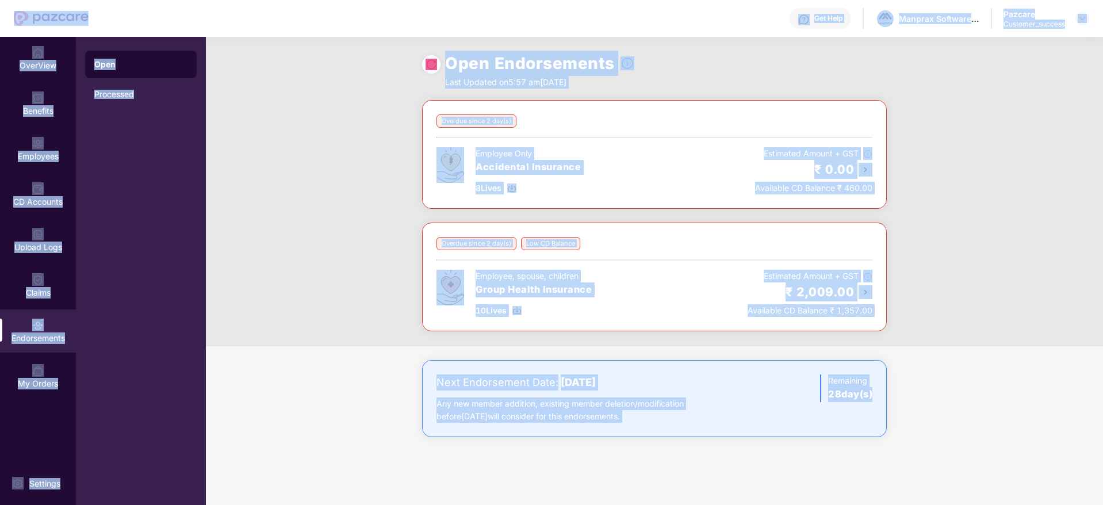
click at [970, 315] on div "Overdue since 2 day(s) Employee Only Accidental Insurance 8 Lives Estimated Amo…" at bounding box center [654, 223] width 897 height 246
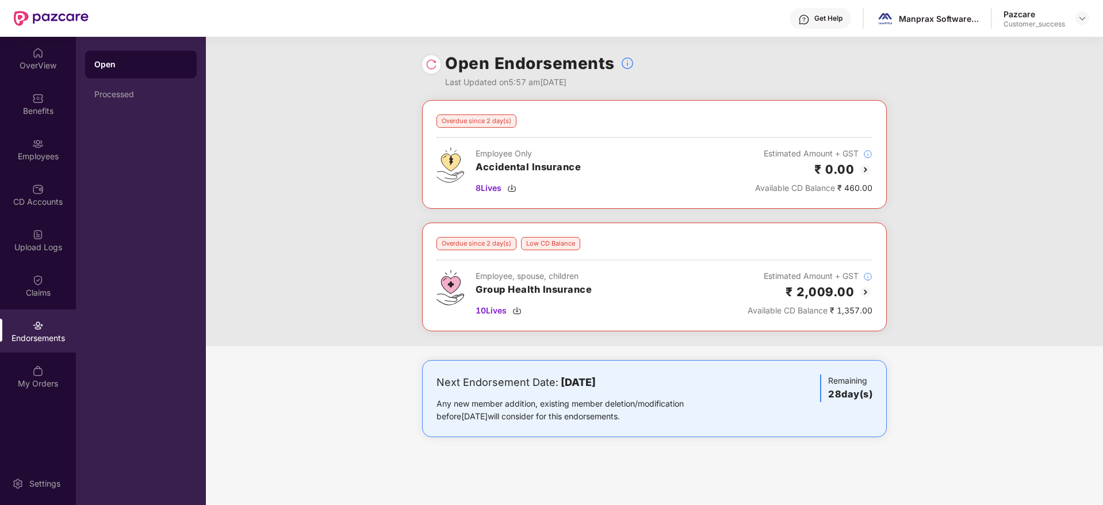
click at [867, 290] on img at bounding box center [866, 292] width 14 height 14
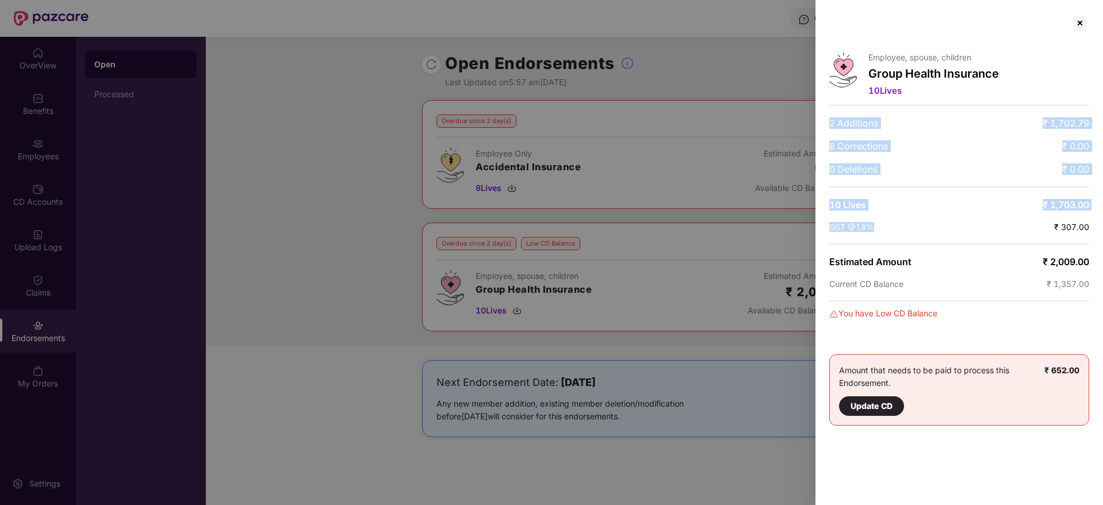
drag, startPoint x: 852, startPoint y: 138, endPoint x: 957, endPoint y: 220, distance: 132.3
click at [957, 220] on div "Employee, spouse, children Group Health Insurance 10 Lives 2 Additions ₹ 1,702.…" at bounding box center [960, 252] width 288 height 505
click at [1103, 353] on html "Get Help Manprax Software Llp Pazcare Customer_success OverView Benefits Employ…" at bounding box center [551, 252] width 1103 height 505
click at [1077, 23] on div at bounding box center [1080, 23] width 18 height 18
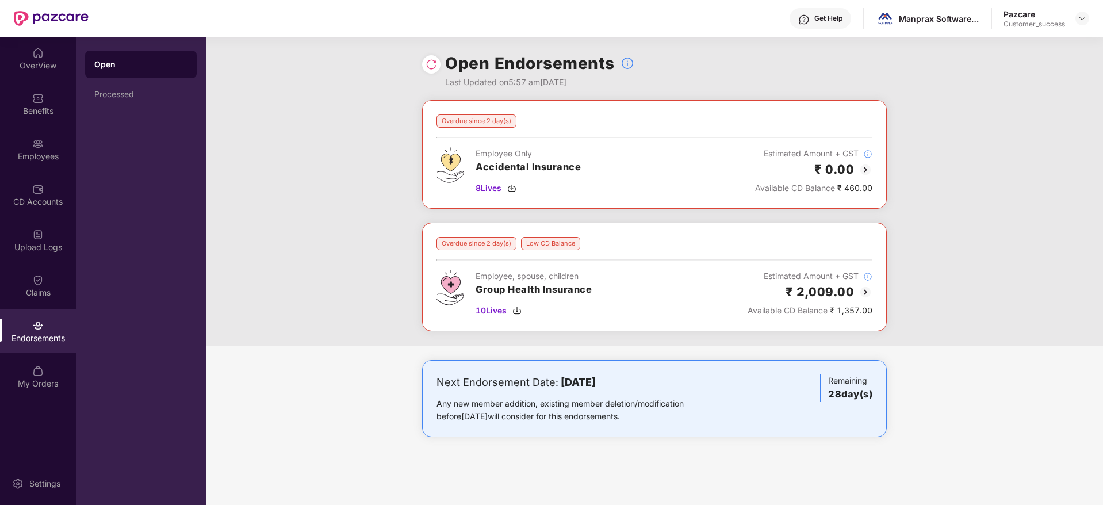
click at [1055, 124] on div "Overdue since 2 day(s) Employee Only Accidental Insurance 8 Lives Estimated Amo…" at bounding box center [654, 223] width 897 height 246
click at [3, 93] on div "Benefits" at bounding box center [38, 103] width 76 height 43
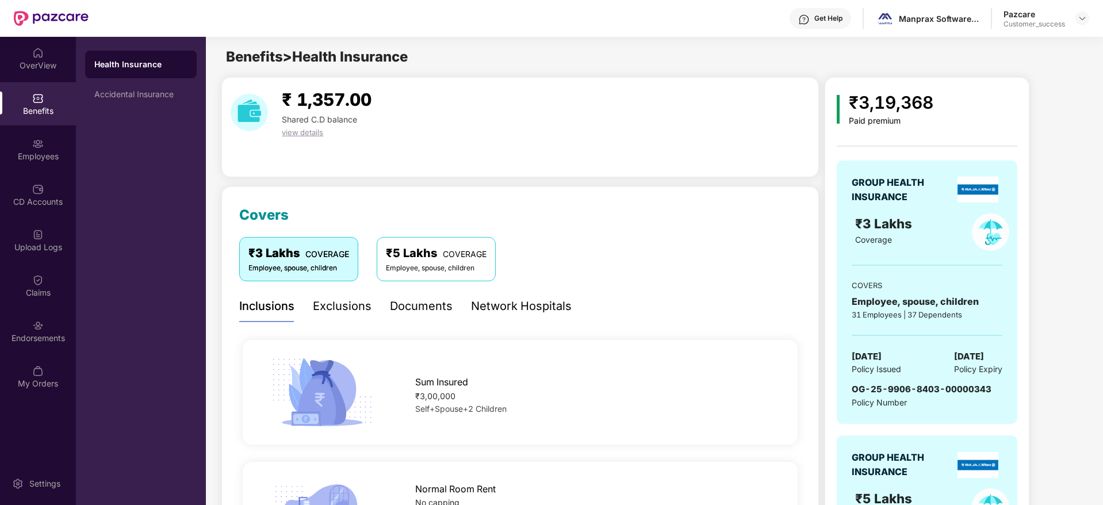
click at [905, 25] on div "Manprax Software Llp" at bounding box center [927, 19] width 104 height 20
copy div "Manprax Software Llp"
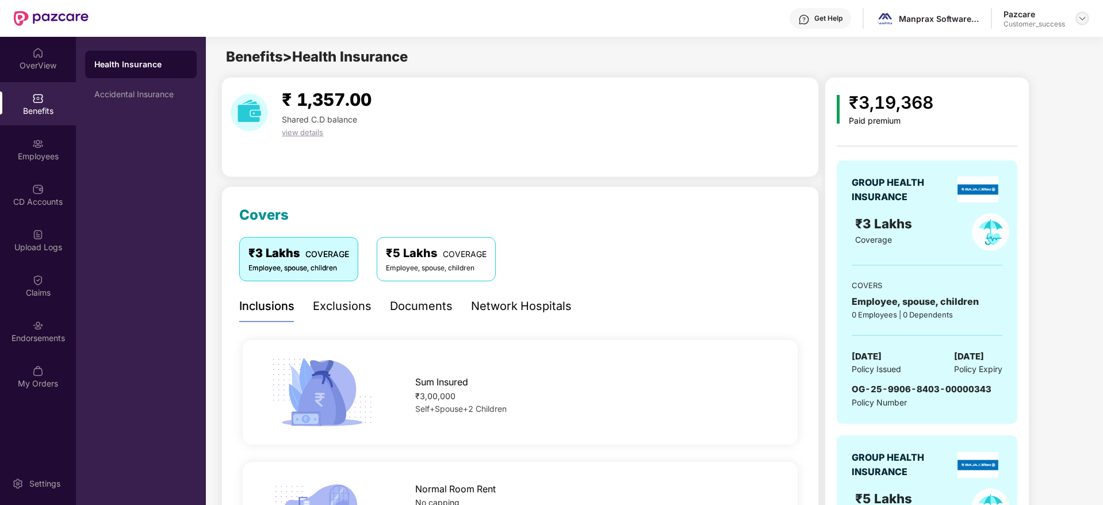
click at [1081, 21] on img at bounding box center [1082, 18] width 9 height 9
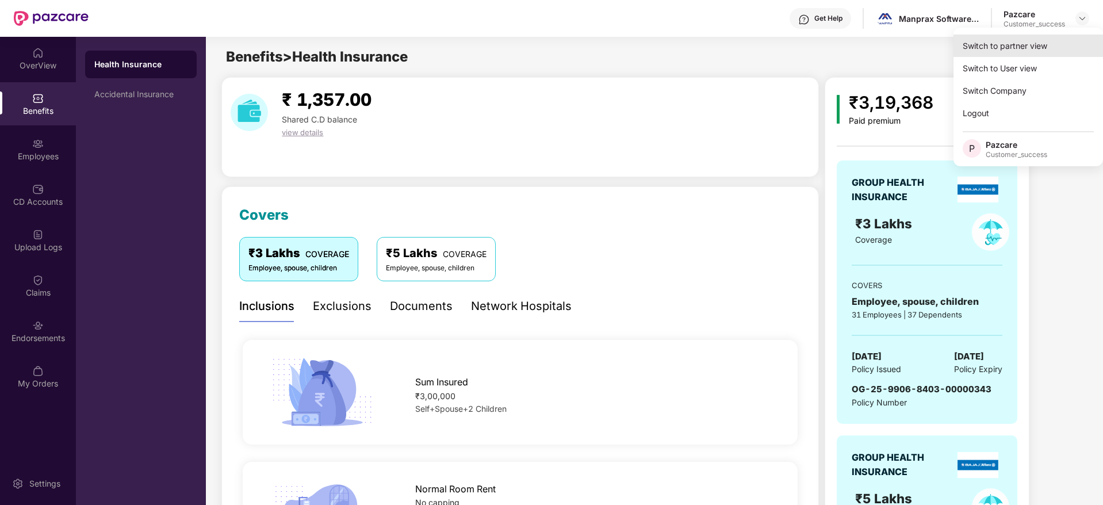
click at [1053, 45] on div "Switch to partner view" at bounding box center [1029, 46] width 150 height 22
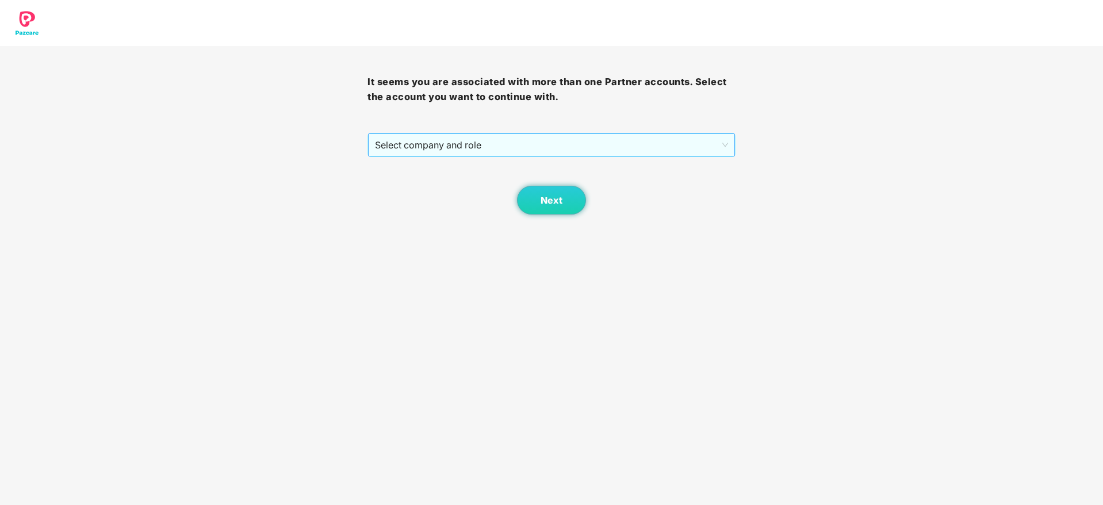
click at [622, 139] on span "Select company and role" at bounding box center [551, 145] width 353 height 22
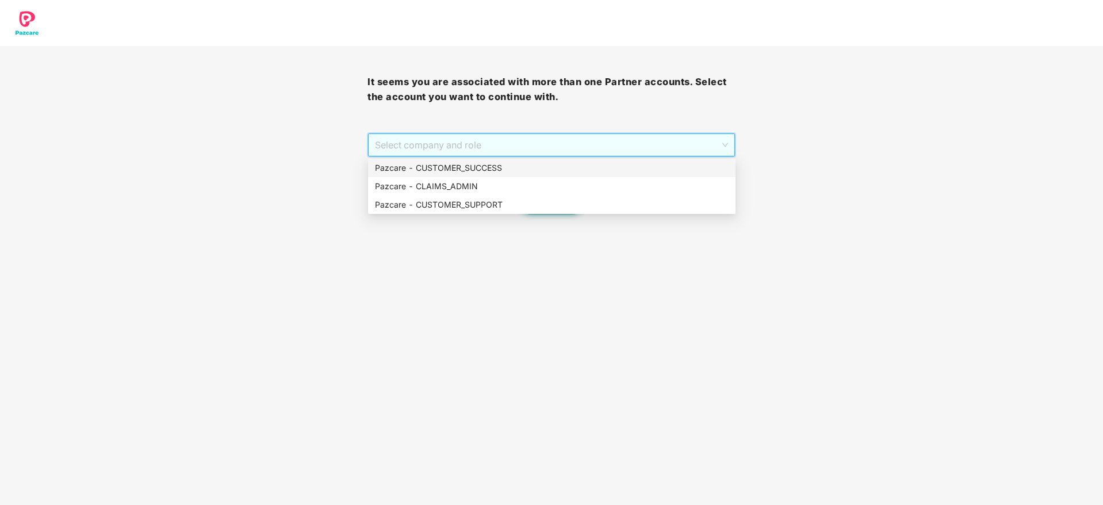
click at [613, 160] on div "Pazcare - CUSTOMER_SUCCESS" at bounding box center [552, 168] width 368 height 18
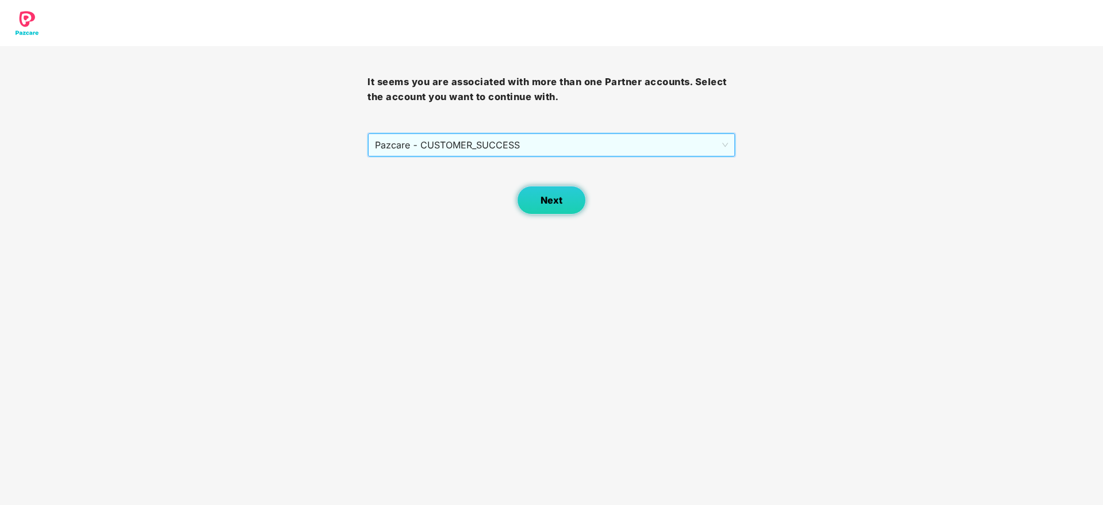
click at [546, 195] on span "Next" at bounding box center [552, 200] width 22 height 11
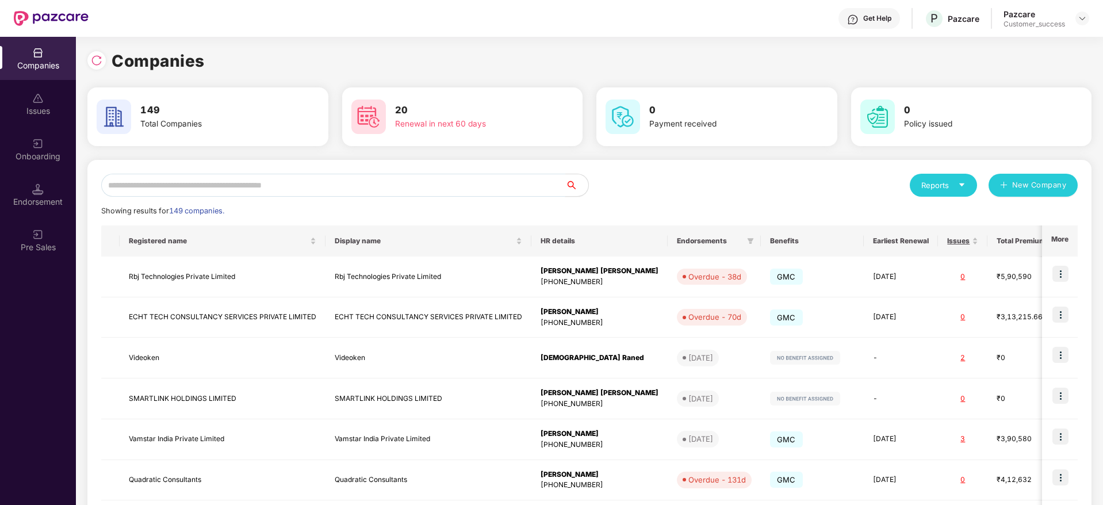
click at [451, 189] on input "text" at bounding box center [333, 185] width 464 height 23
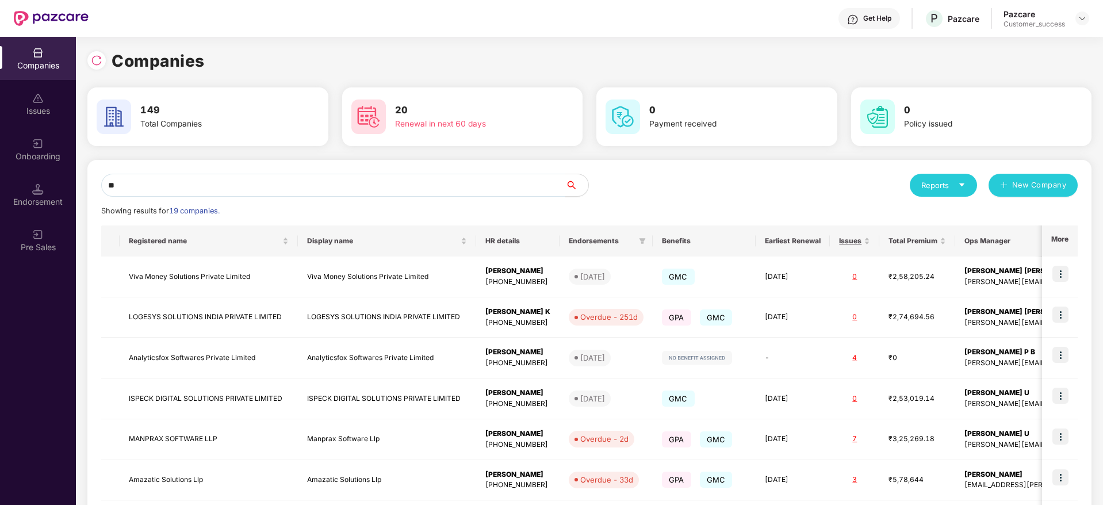
type input "*"
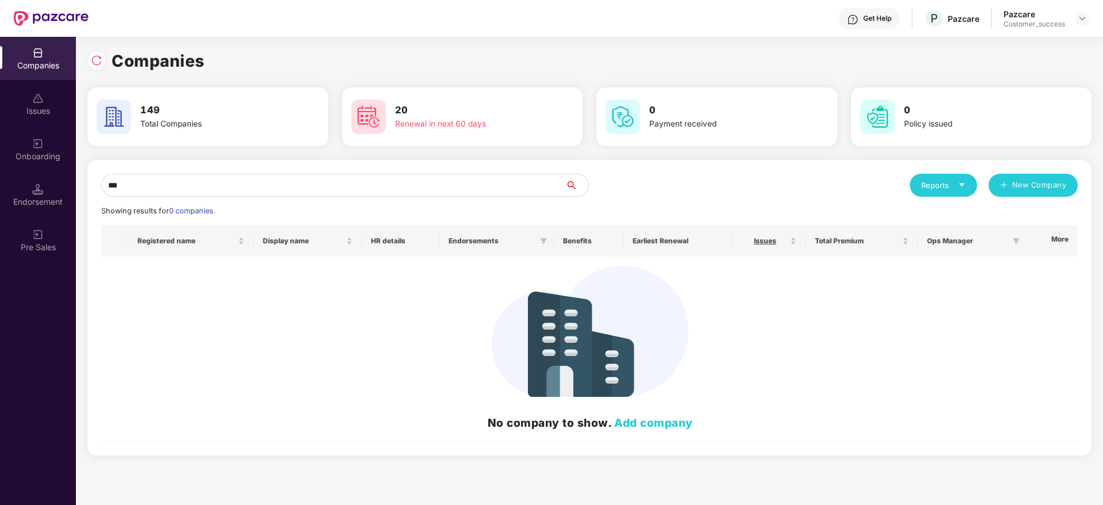
type input "****"
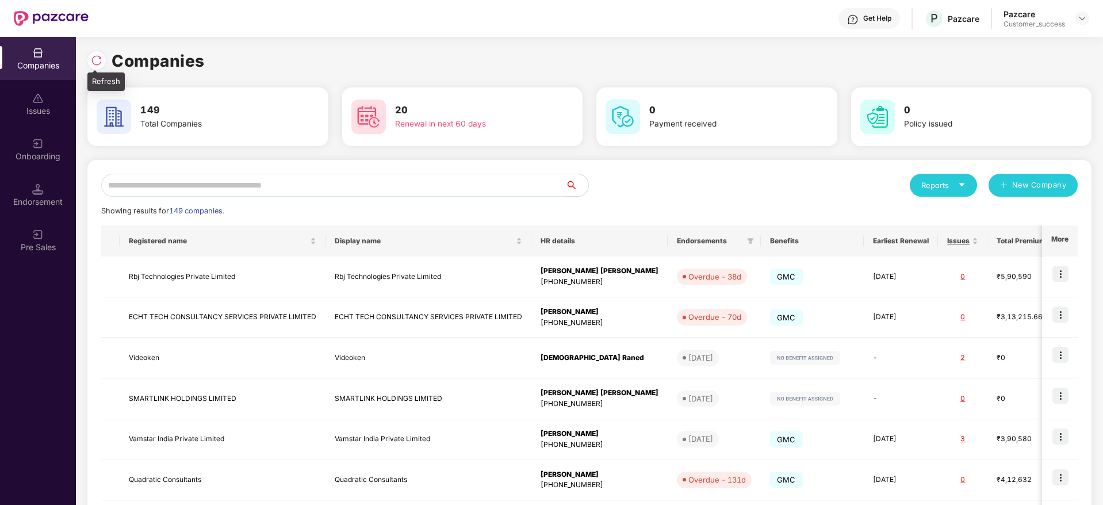
click at [98, 59] on img at bounding box center [97, 61] width 12 height 12
click at [428, 199] on div "Reports New Company Showing results for 149 companies. Registered name Display …" at bounding box center [589, 439] width 977 height 531
click at [434, 194] on input "text" at bounding box center [333, 185] width 464 height 23
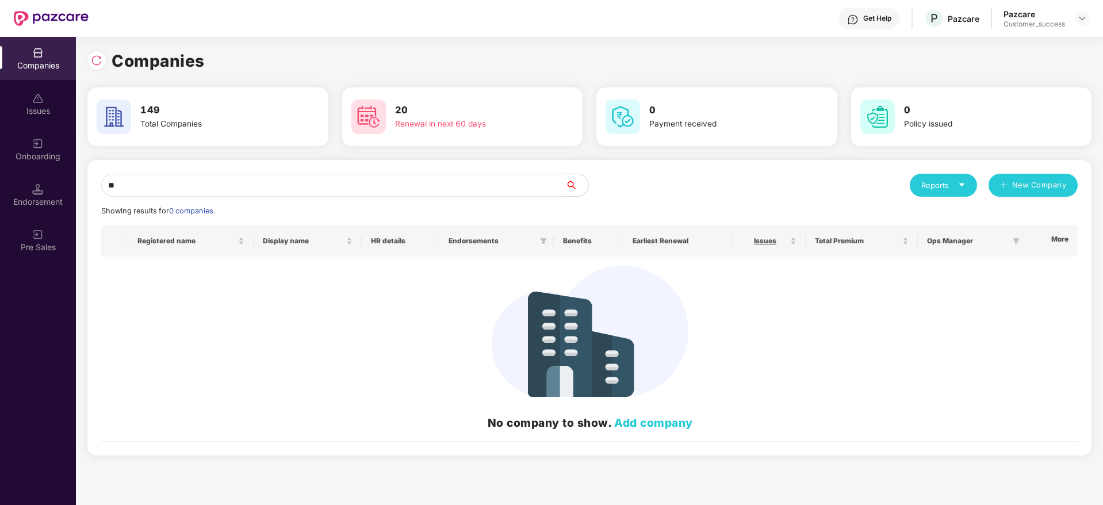
type input "*"
